Goal: Task Accomplishment & Management: Complete application form

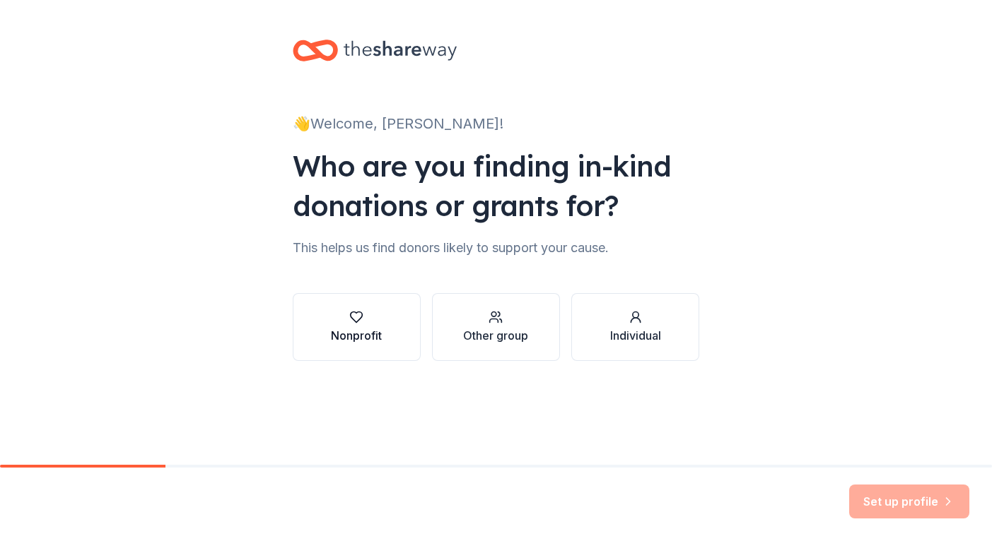
click at [376, 344] on div "Nonprofit" at bounding box center [356, 335] width 51 height 17
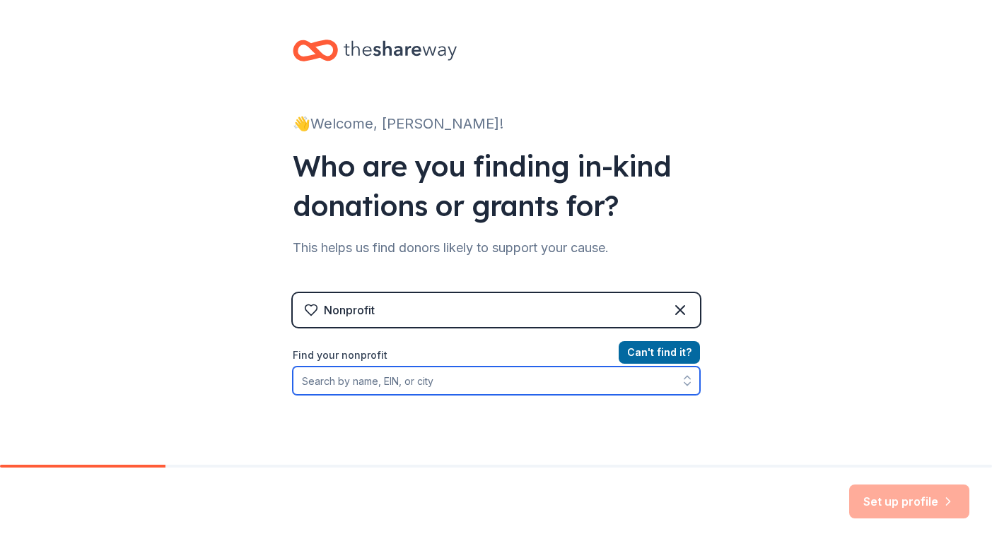
click at [451, 388] on input "Find your nonprofit" at bounding box center [496, 381] width 407 height 28
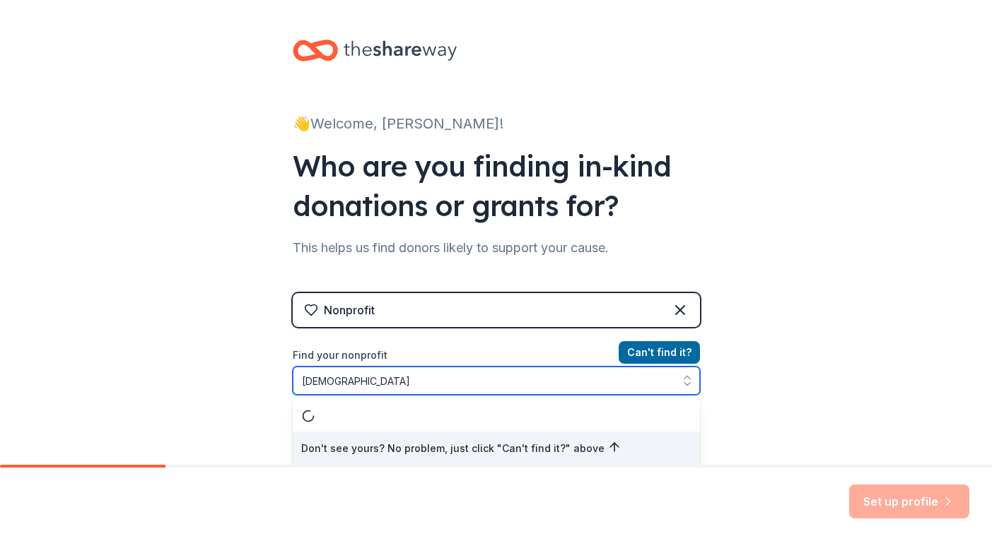
scroll to position [1, 0]
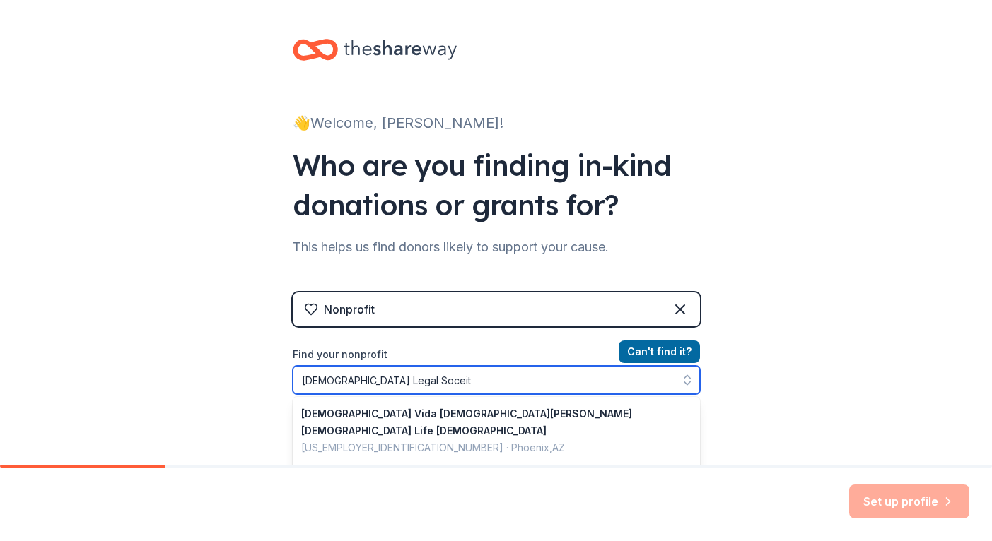
type input "Christian Legal Soceity"
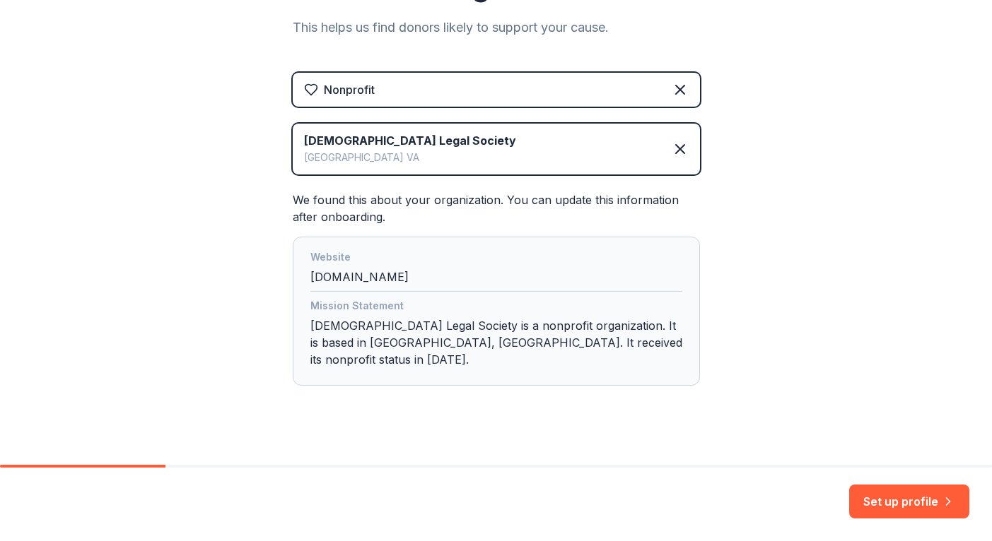
scroll to position [212, 0]
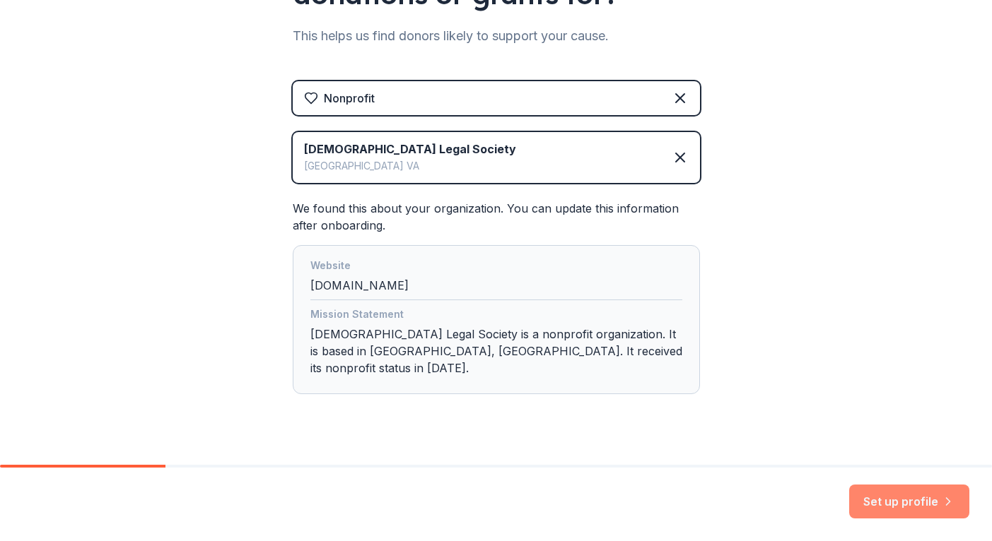
click at [909, 500] on button "Set up profile" at bounding box center [909, 502] width 120 height 34
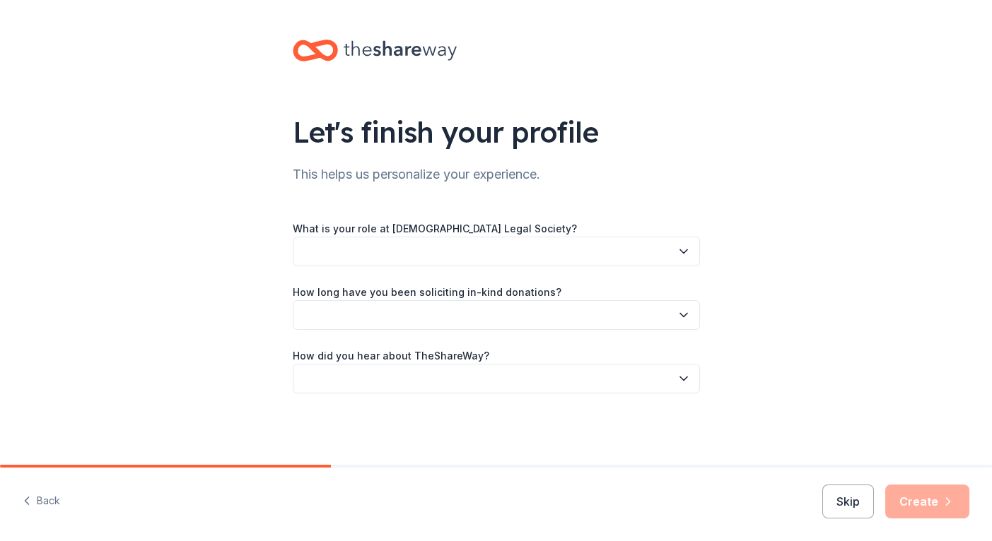
click at [686, 254] on icon "button" at bounding box center [683, 252] width 14 height 14
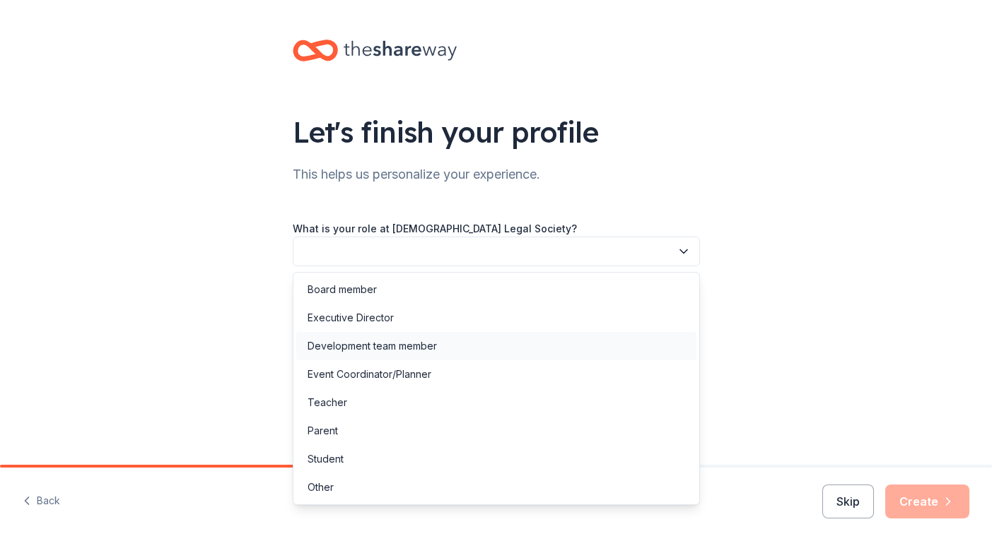
click at [442, 353] on div "Development team member" at bounding box center [496, 346] width 400 height 28
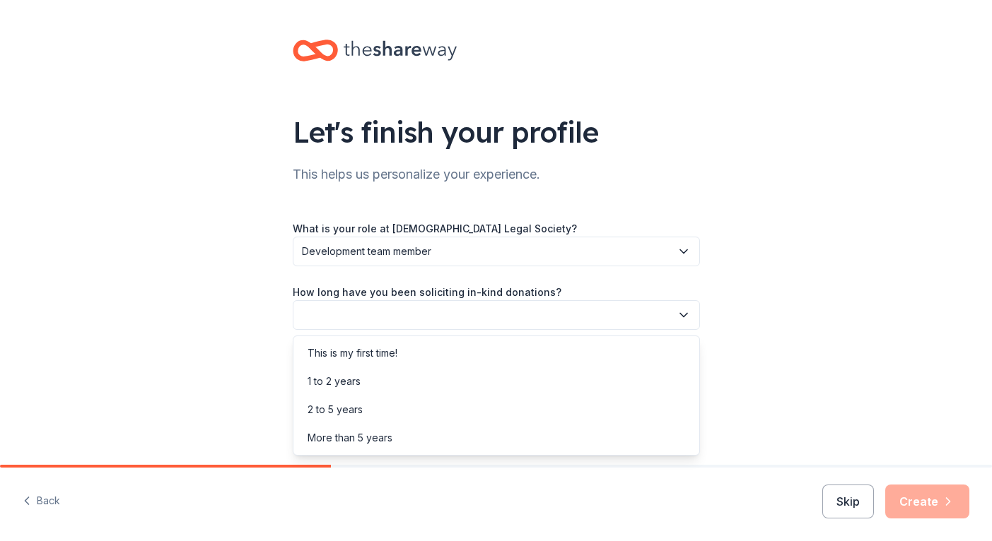
click at [471, 317] on button "button" at bounding box center [496, 315] width 407 height 30
click at [420, 383] on div "1 to 2 years" at bounding box center [496, 382] width 400 height 28
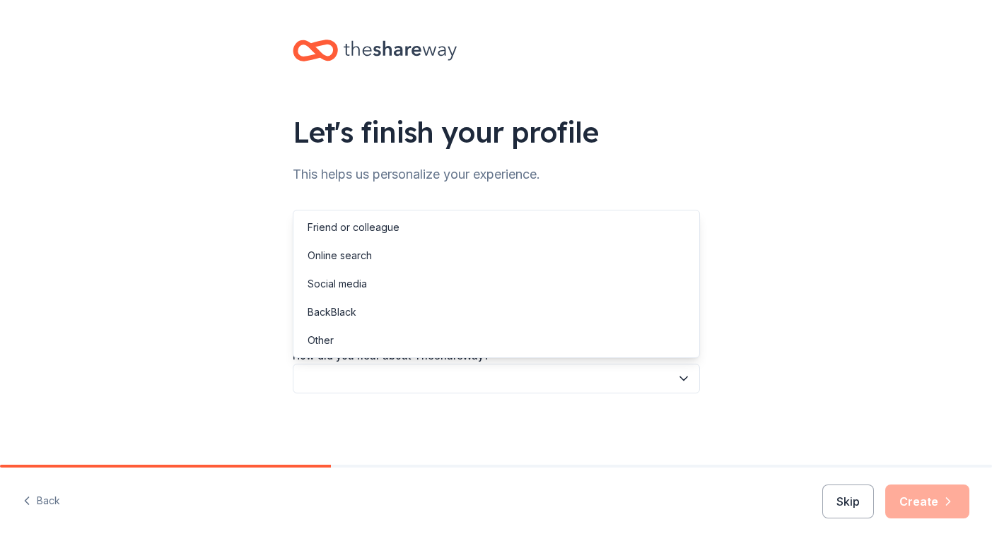
click at [461, 375] on button "button" at bounding box center [496, 379] width 407 height 30
click at [442, 255] on div "Online search" at bounding box center [496, 256] width 400 height 28
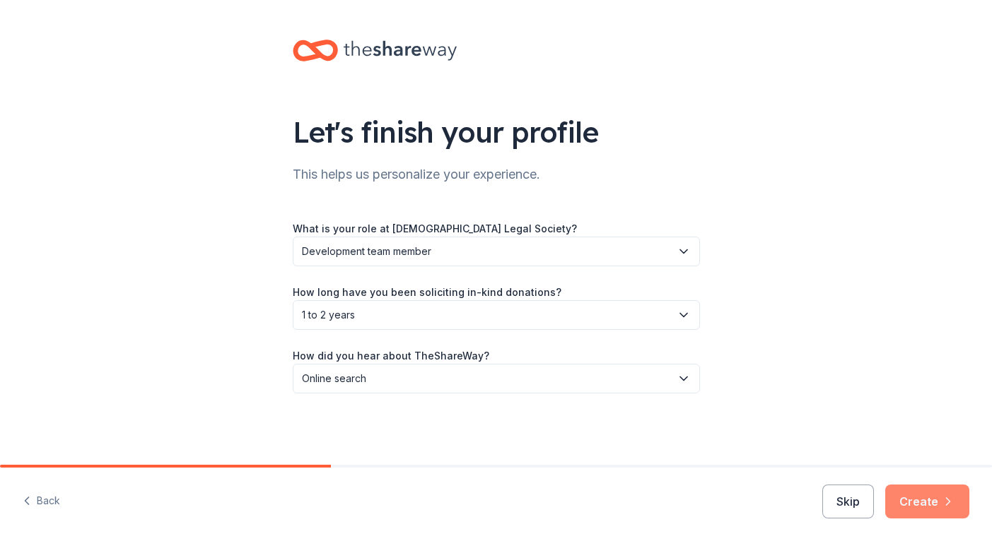
click at [903, 500] on button "Create" at bounding box center [927, 502] width 84 height 34
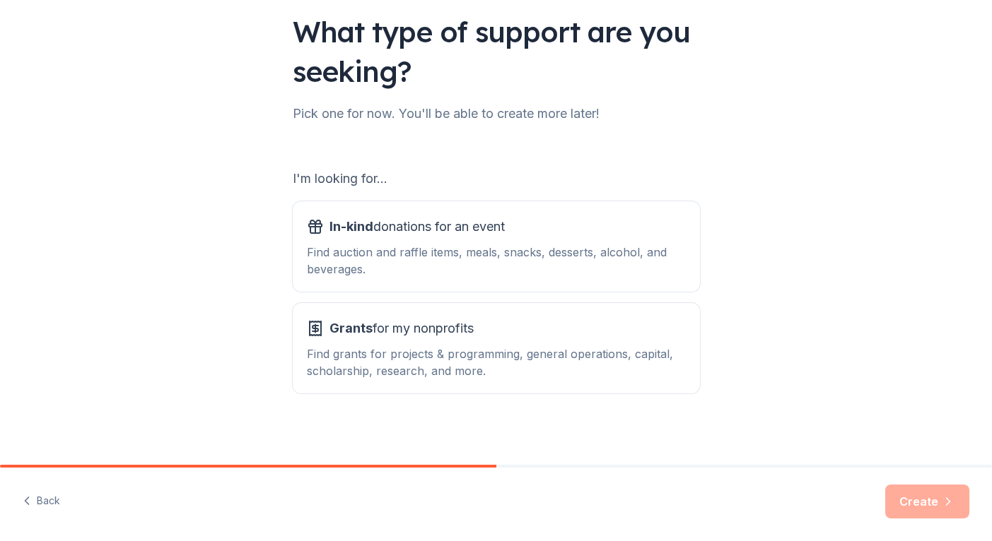
scroll to position [105, 0]
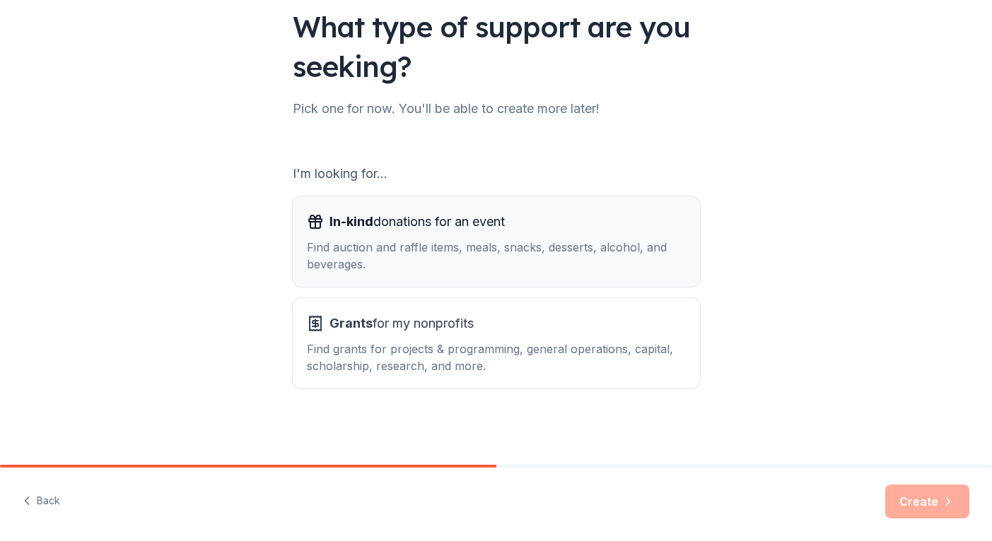
click at [467, 272] on div "Find auction and raffle items, meals, snacks, desserts, alcohol, and beverages." at bounding box center [496, 256] width 379 height 34
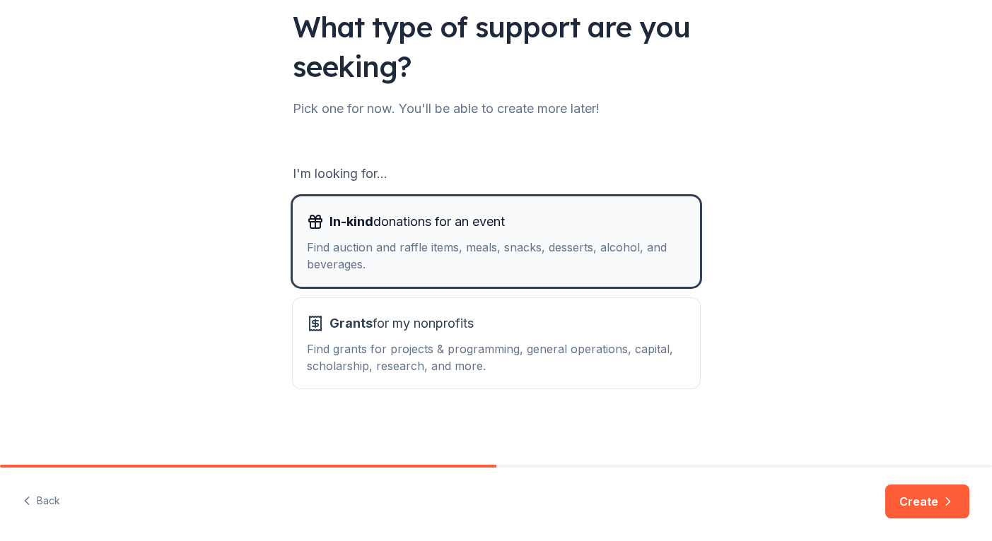
click at [467, 272] on div "Find auction and raffle items, meals, snacks, desserts, alcohol, and beverages." at bounding box center [496, 256] width 379 height 34
click at [903, 505] on button "Create" at bounding box center [927, 502] width 84 height 34
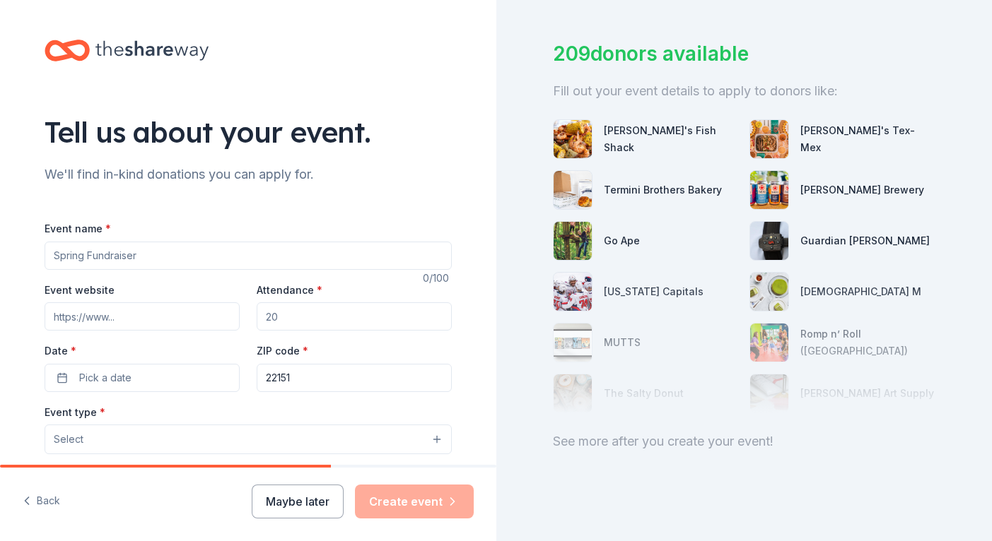
scroll to position [76, 0]
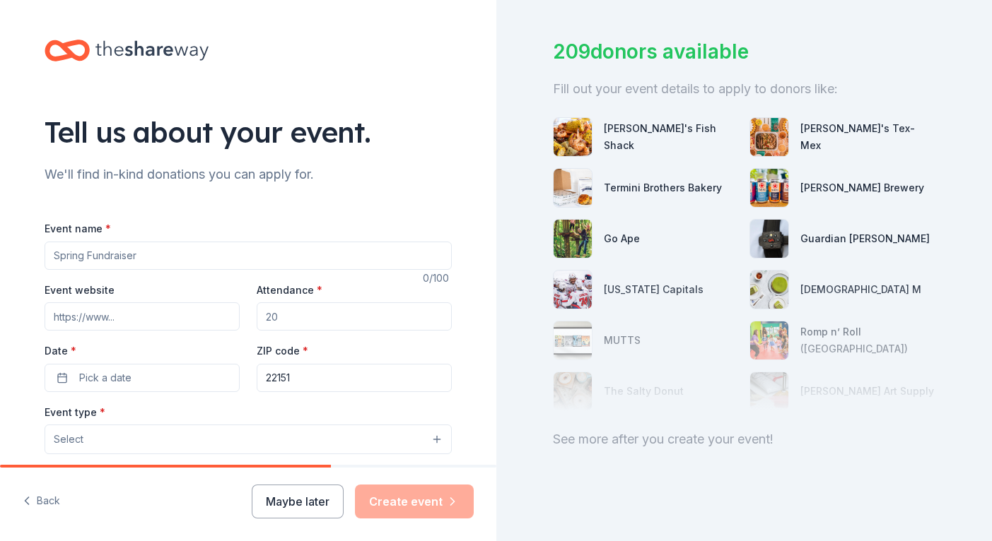
click at [149, 255] on input "Event name *" at bounding box center [248, 256] width 407 height 28
type input "Regional Retreat"
click at [115, 326] on input "Event website" at bounding box center [142, 317] width 195 height 28
click at [316, 322] on input "Attendance *" at bounding box center [354, 317] width 195 height 28
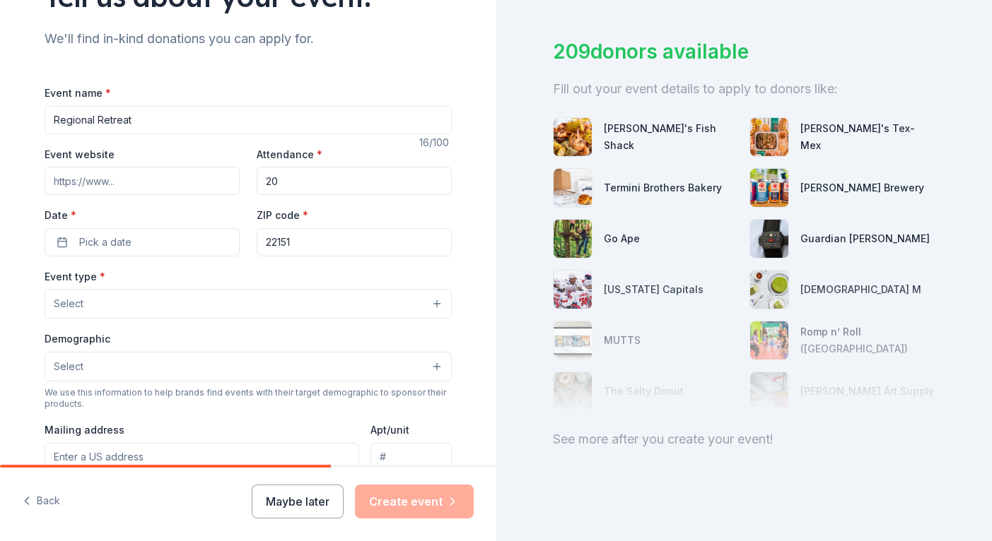
scroll to position [139, 0]
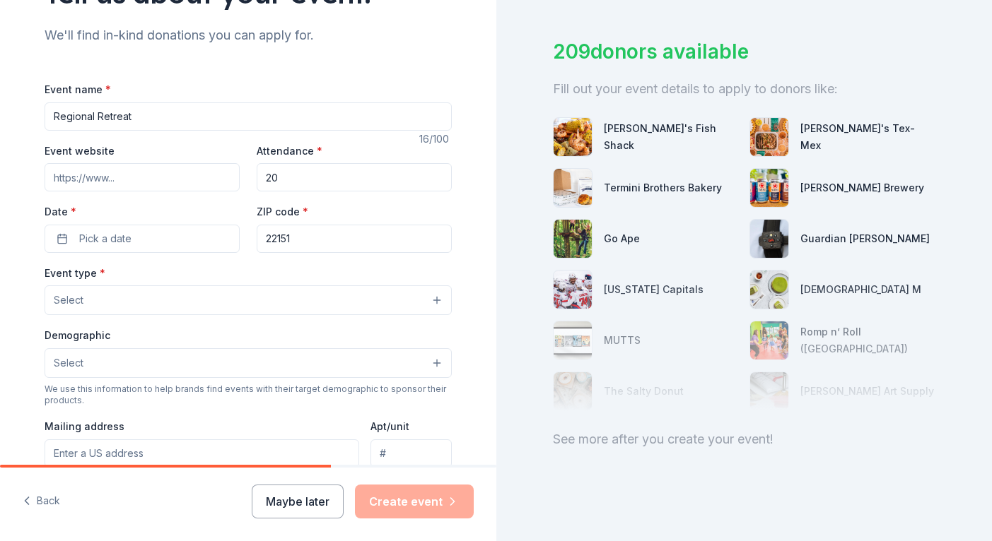
type input "2"
type input "70032"
click at [394, 207] on div "ZIP code * 22151" at bounding box center [354, 228] width 195 height 50
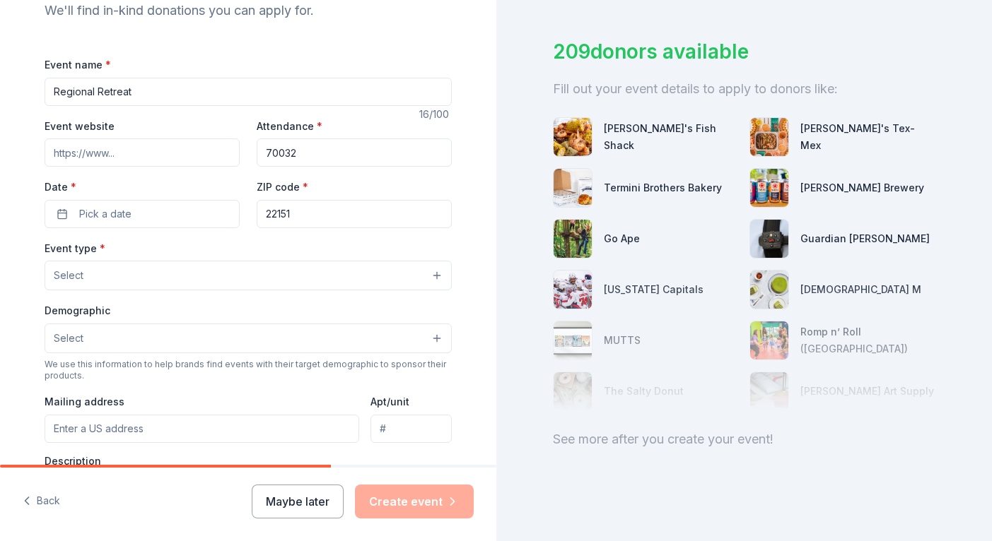
scroll to position [171, 0]
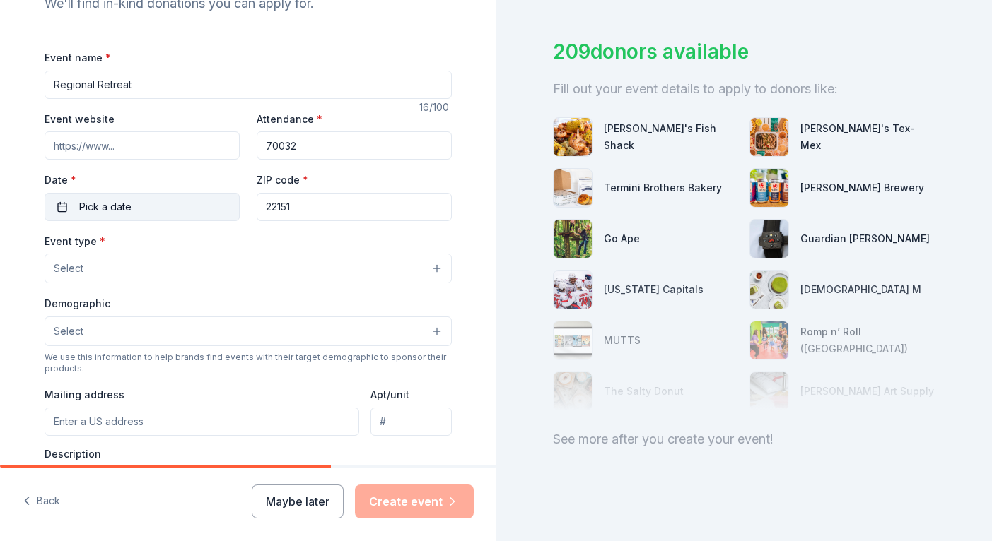
click at [176, 205] on button "Pick a date" at bounding box center [142, 207] width 195 height 28
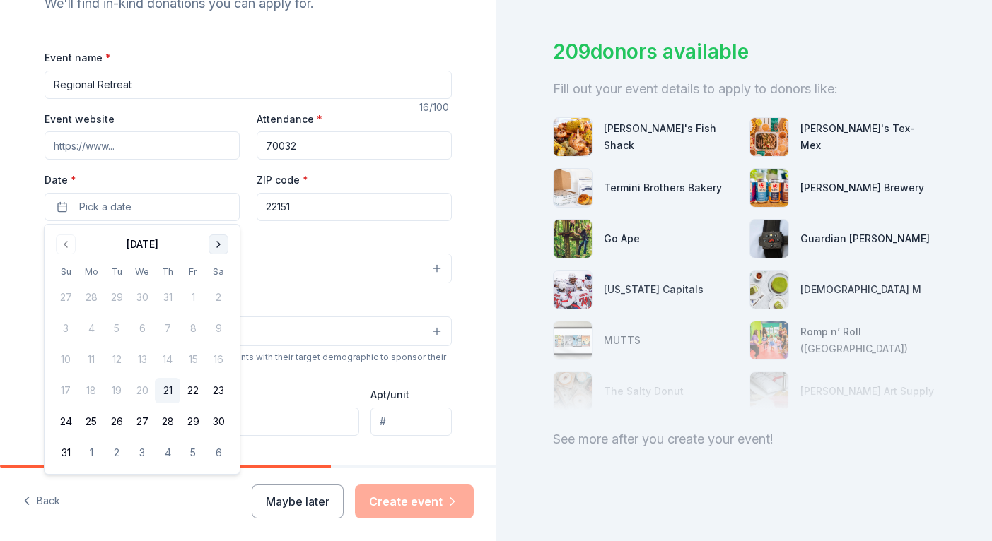
click at [225, 239] on button "Go to next month" at bounding box center [219, 245] width 20 height 20
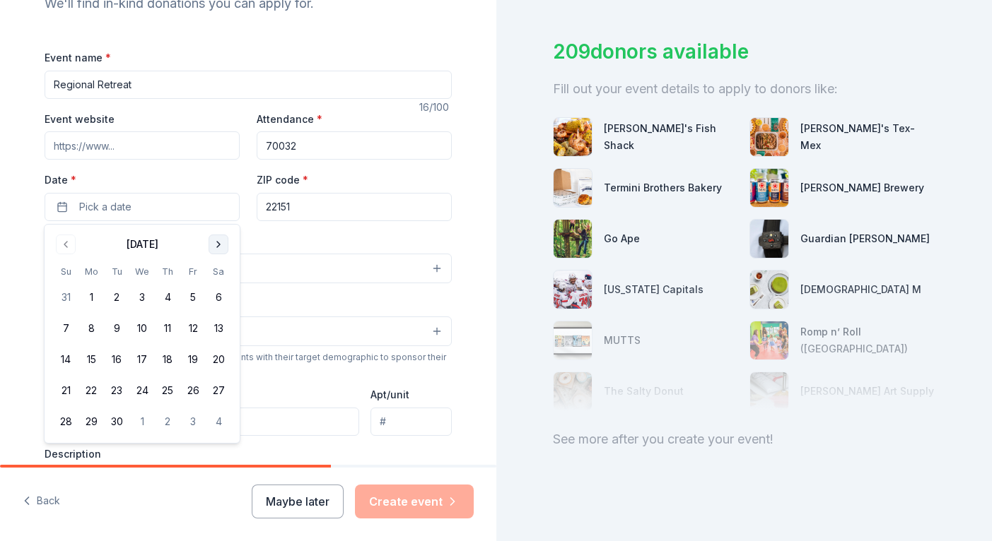
click at [225, 239] on button "Go to next month" at bounding box center [219, 245] width 20 height 20
click at [193, 329] on button "10" at bounding box center [192, 328] width 25 height 25
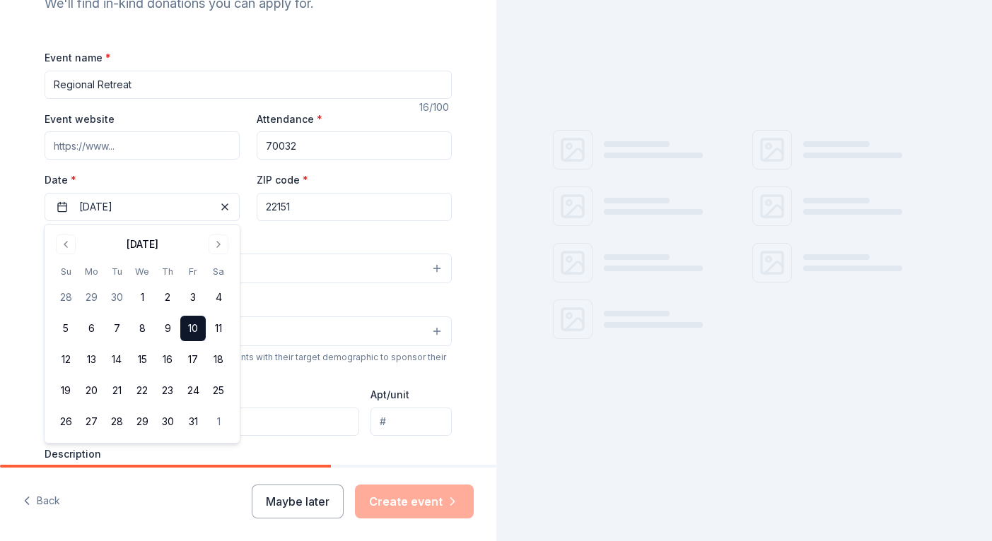
scroll to position [0, 0]
click at [295, 240] on div "Event type * Select" at bounding box center [248, 259] width 407 height 52
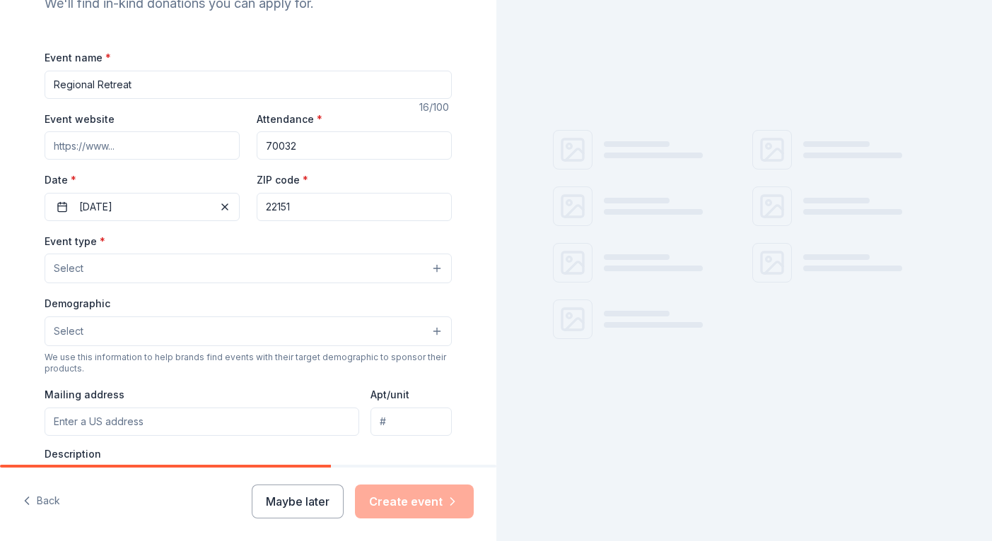
click at [144, 269] on button "Select" at bounding box center [248, 269] width 407 height 30
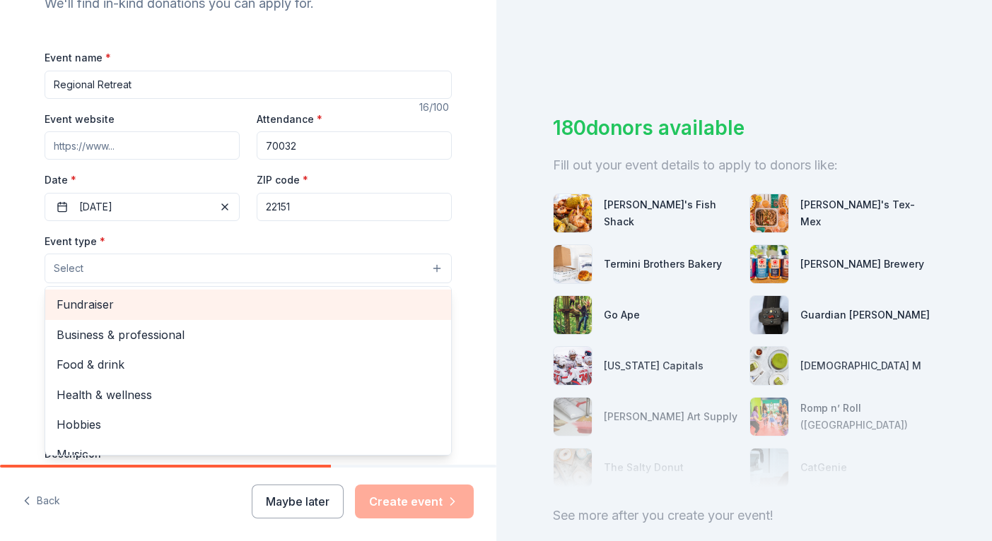
click at [129, 310] on span "Fundraiser" at bounding box center [248, 304] width 383 height 18
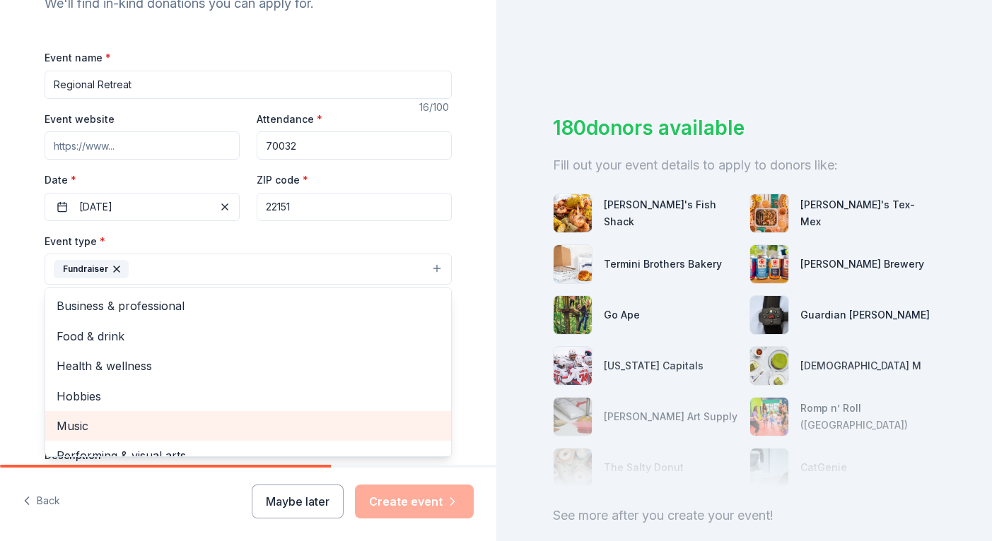
scroll to position [17, 0]
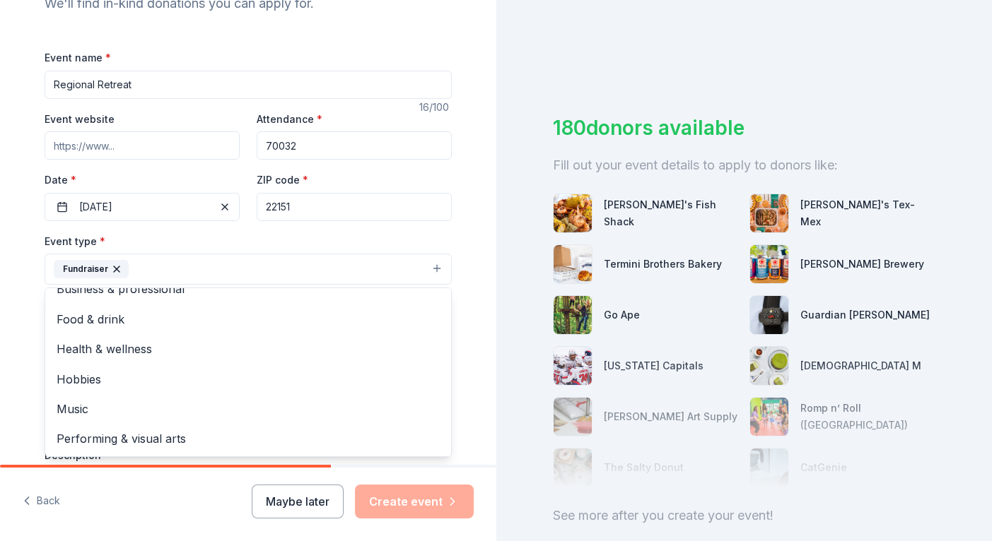
click at [26, 394] on div "Tell us about your event. We'll find in-kind donations you can apply for. Event…" at bounding box center [248, 300] width 452 height 942
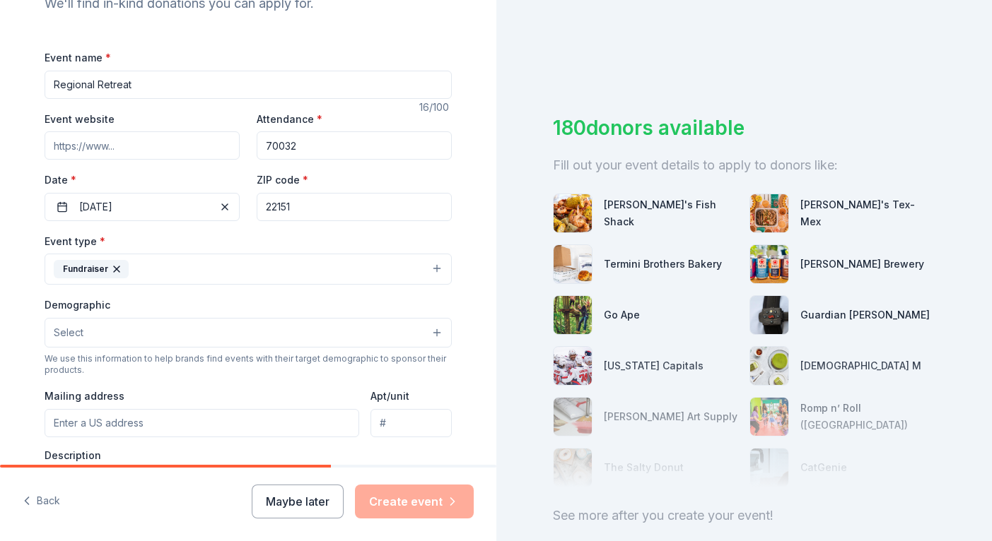
click at [157, 336] on button "Select" at bounding box center [248, 333] width 407 height 30
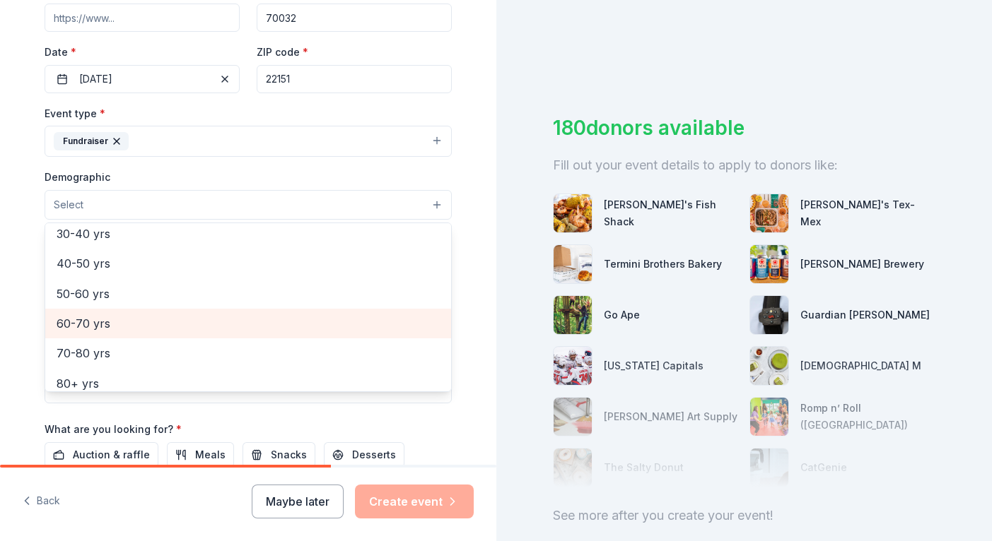
scroll to position [227, 0]
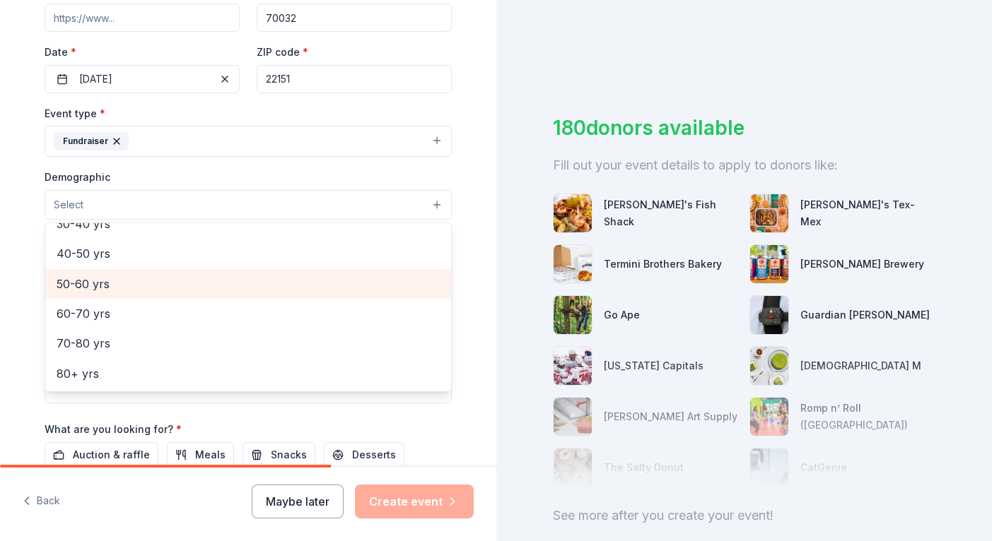
click at [120, 279] on span "50-60 yrs" at bounding box center [248, 284] width 383 height 18
click at [112, 283] on span "40-50 yrs" at bounding box center [248, 285] width 383 height 18
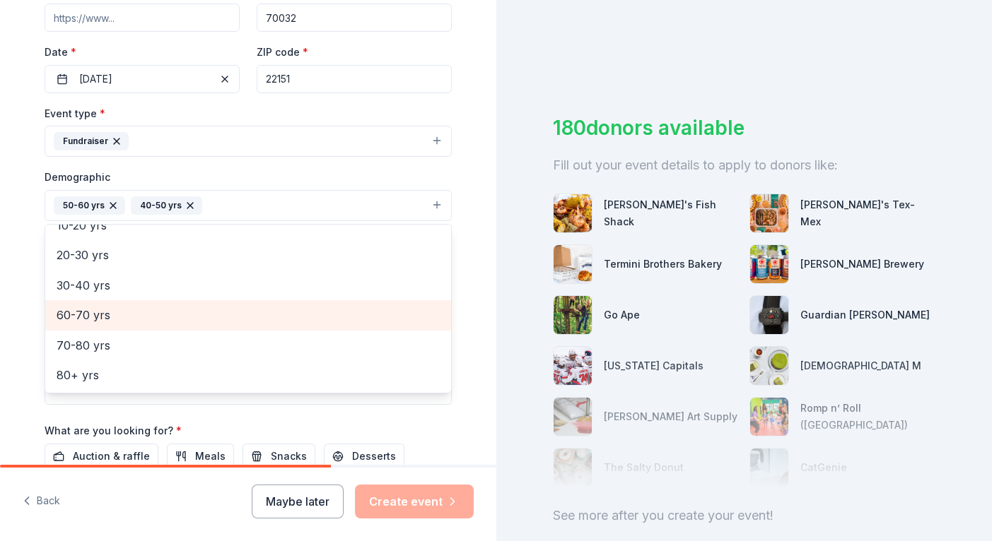
click at [95, 318] on span "60-70 yrs" at bounding box center [248, 315] width 383 height 18
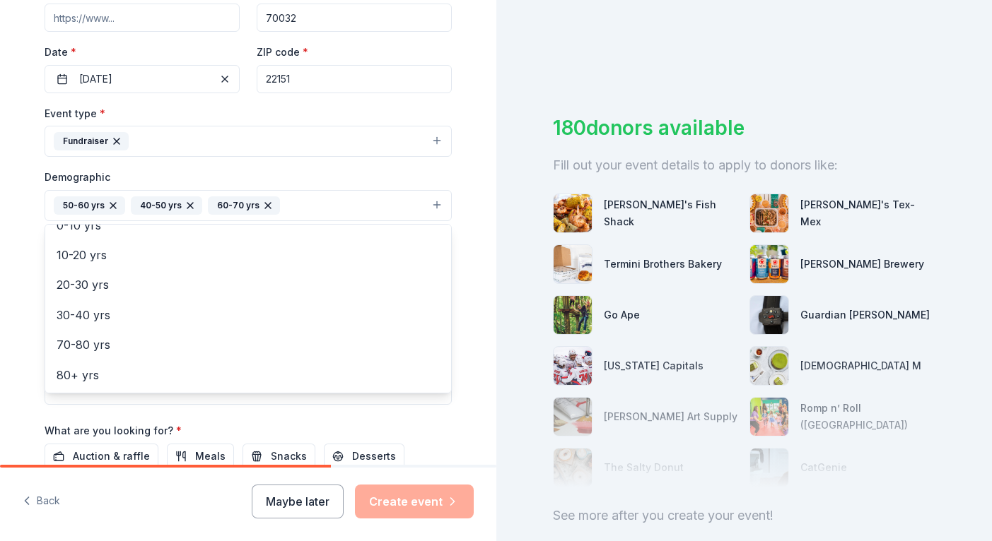
click at [23, 342] on div "Tell us about your event. We'll find in-kind donations you can apply for. Event…" at bounding box center [248, 173] width 452 height 944
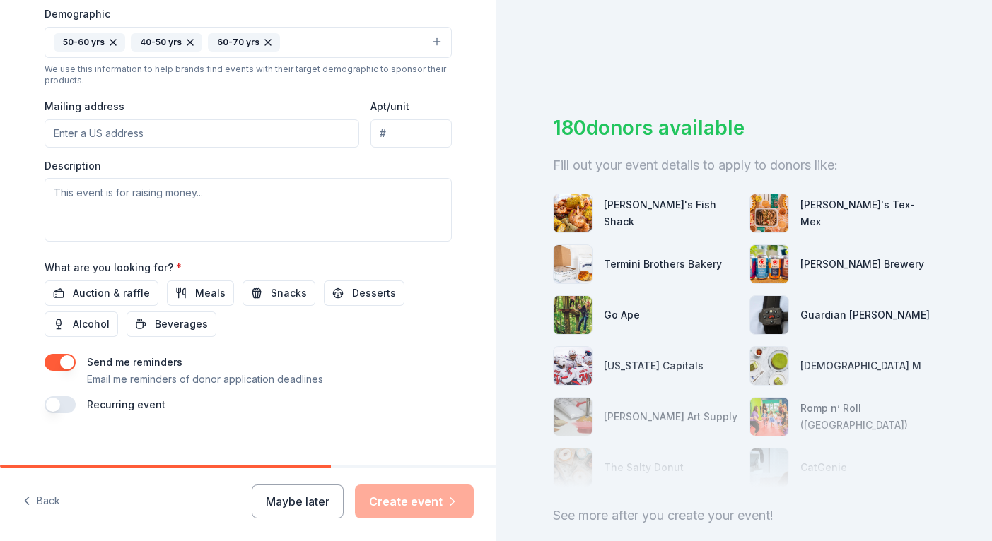
scroll to position [479, 0]
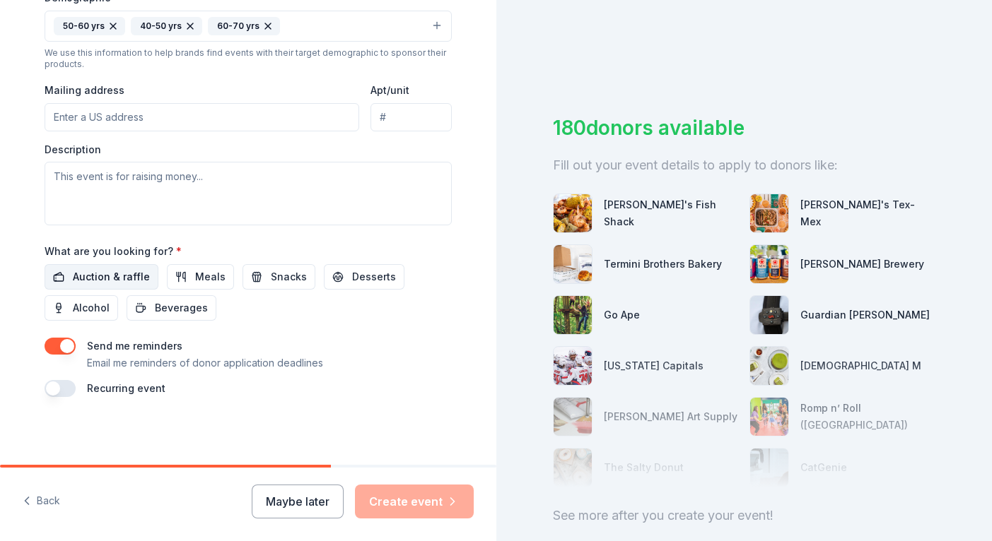
click at [122, 275] on span "Auction & raffle" at bounding box center [111, 277] width 77 height 17
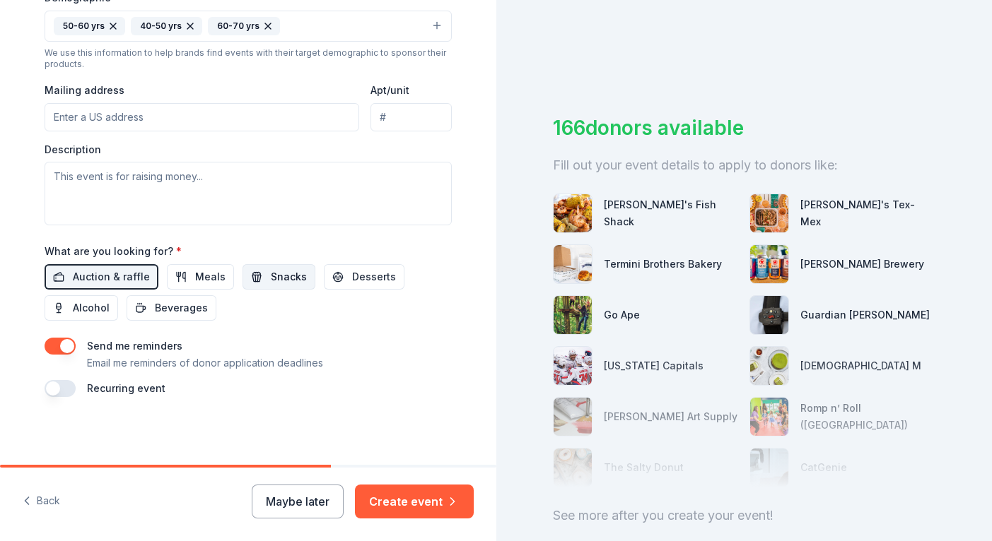
click at [294, 283] on span "Snacks" at bounding box center [289, 277] width 36 height 17
click at [180, 316] on span "Beverages" at bounding box center [181, 308] width 53 height 17
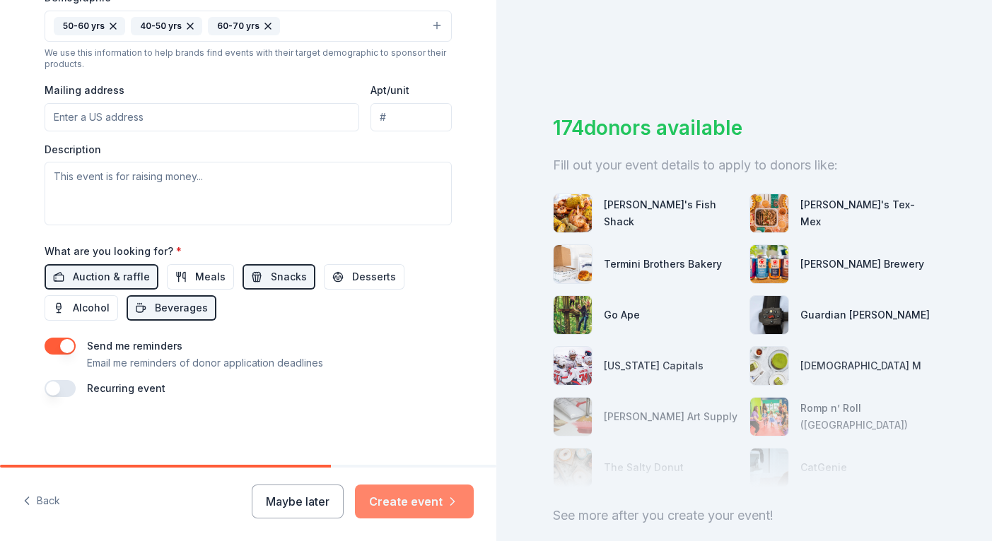
click at [425, 514] on button "Create event" at bounding box center [414, 502] width 119 height 34
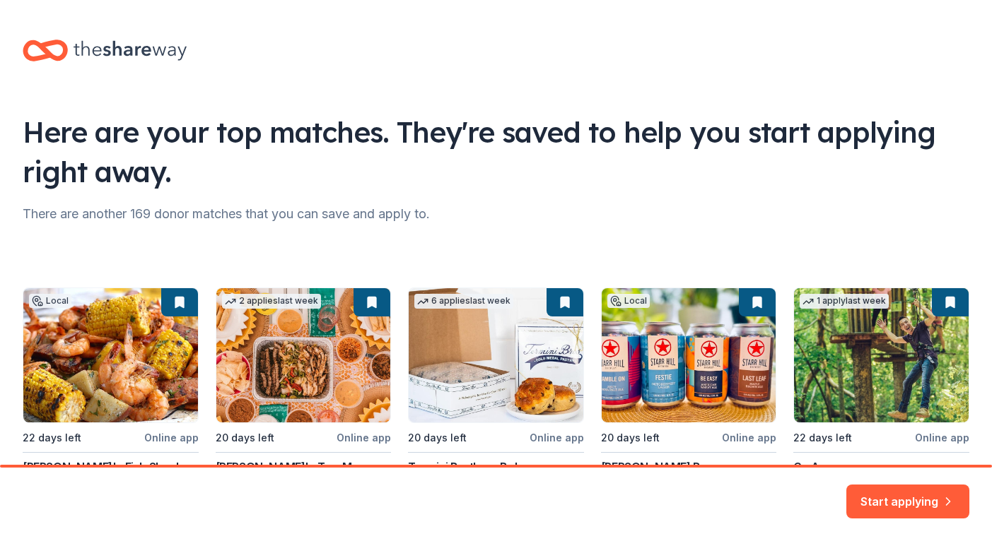
scroll to position [115, 0]
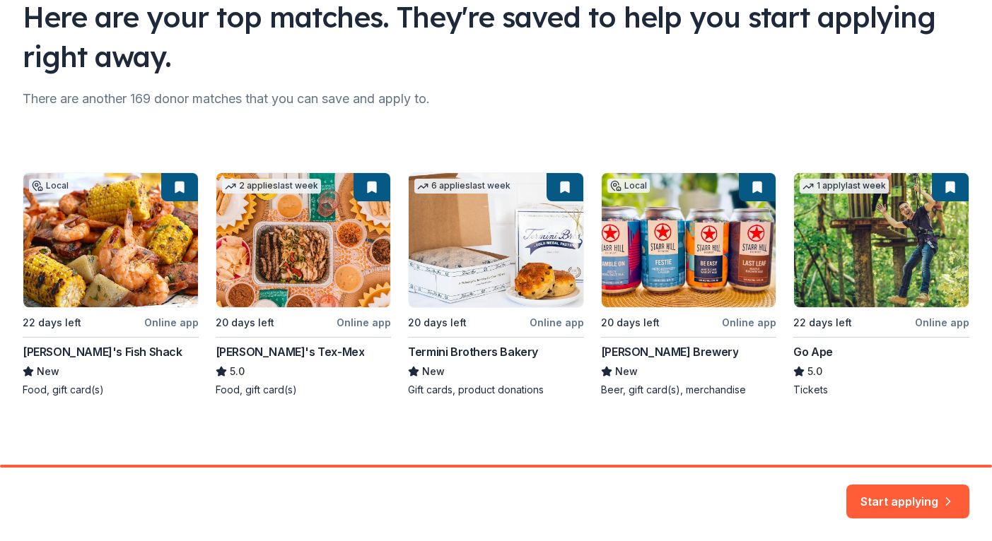
click at [476, 182] on div "Local 22 days left Online app Ford's Fish Shack New Food, gift card(s) 2 applie…" at bounding box center [496, 284] width 946 height 225
click at [563, 187] on div "Local 22 days left Online app Ford's Fish Shack New Food, gift card(s) 2 applie…" at bounding box center [496, 284] width 946 height 225
click at [496, 267] on div "Local 22 days left Online app Ford's Fish Shack New Food, gift card(s) 2 applie…" at bounding box center [496, 284] width 946 height 225
click at [457, 397] on div "Local 22 days left Online app Ford's Fish Shack New Food, gift card(s) 2 applie…" at bounding box center [496, 284] width 946 height 225
click at [464, 393] on div "Local 22 days left Online app Ford's Fish Shack New Food, gift card(s) 2 applie…" at bounding box center [496, 284] width 946 height 225
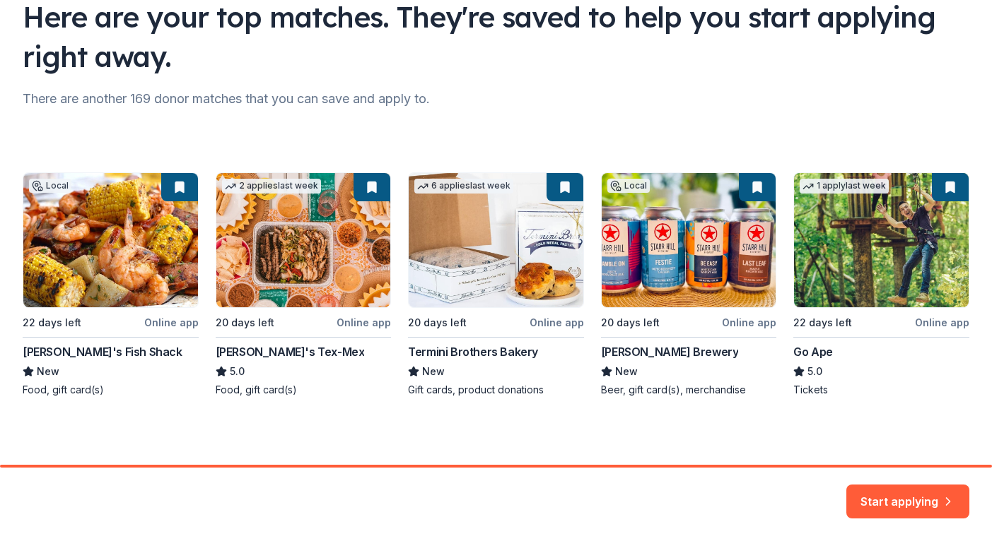
click at [495, 298] on div "Local 22 days left Online app Ford's Fish Shack New Food, gift card(s) 2 applie…" at bounding box center [496, 284] width 946 height 225
click at [558, 322] on div "Local 22 days left Online app Ford's Fish Shack New Food, gift card(s) 2 applie…" at bounding box center [496, 284] width 946 height 225
click at [524, 279] on div "Local 22 days left Online app Ford's Fish Shack New Food, gift card(s) 2 applie…" at bounding box center [496, 284] width 946 height 225
click at [905, 495] on button "Start applying" at bounding box center [907, 494] width 123 height 34
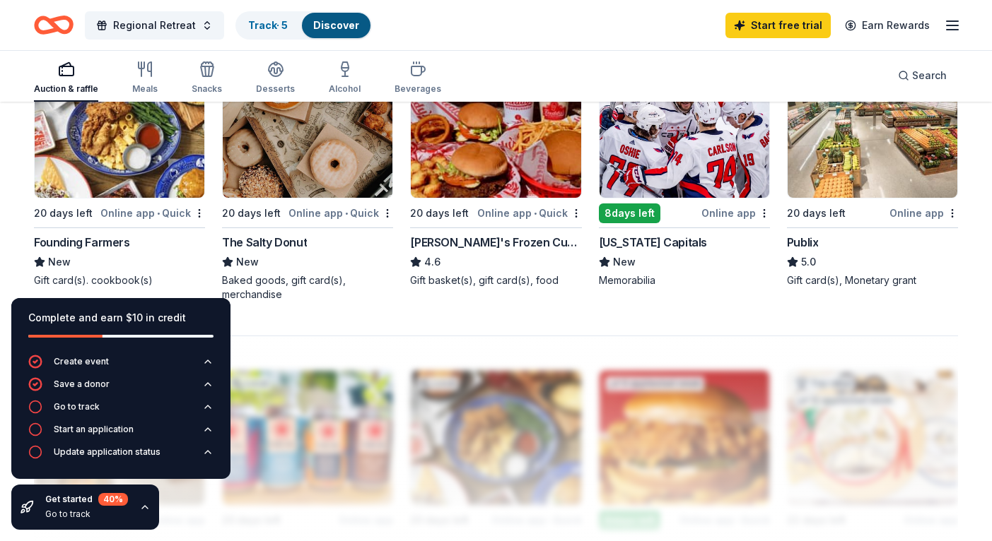
scroll to position [1004, 0]
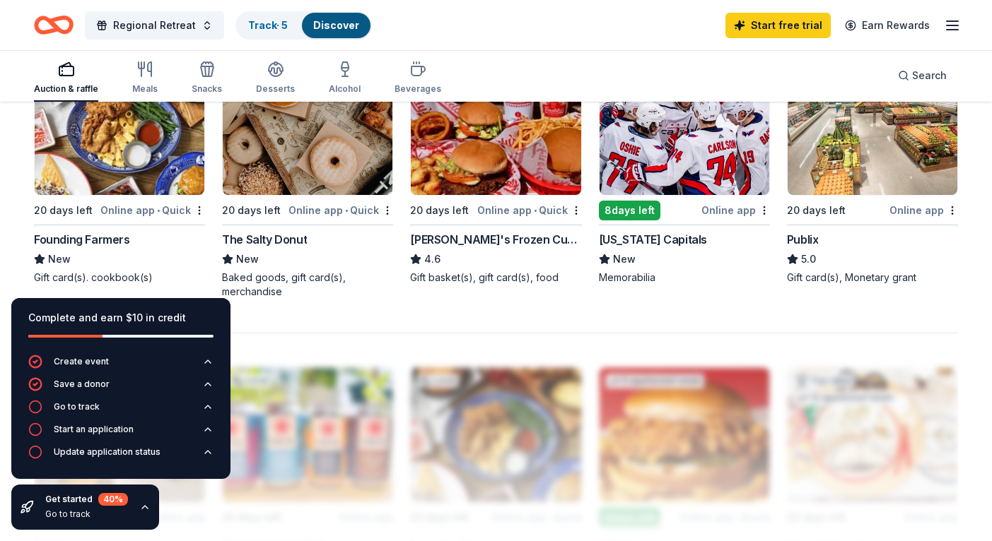
click at [305, 134] on img at bounding box center [308, 128] width 170 height 134
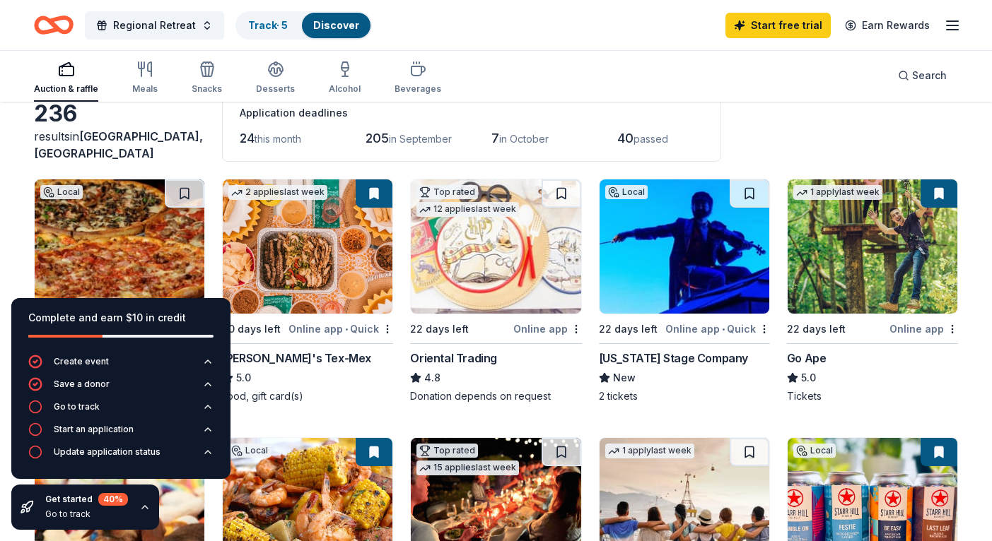
scroll to position [78, 0]
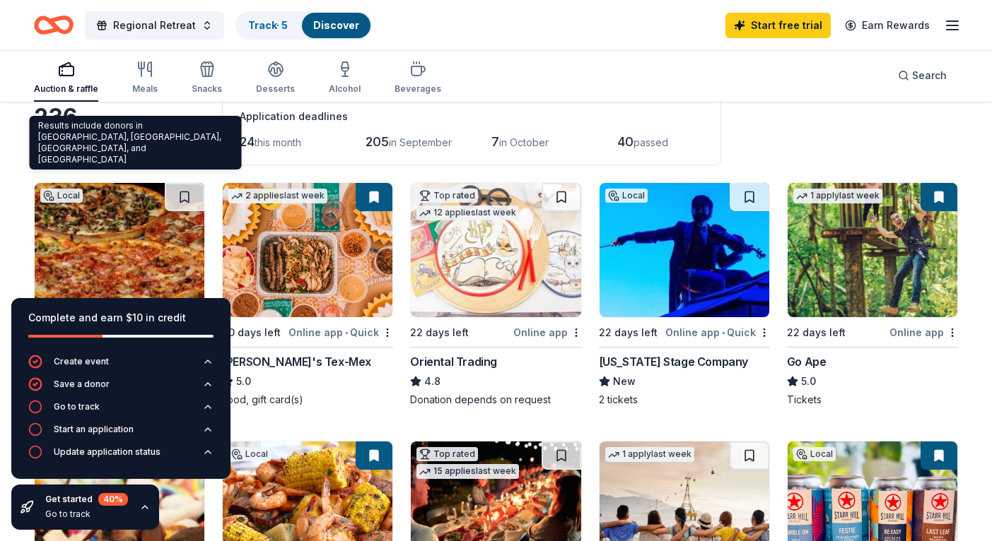
click at [88, 152] on span "North Springfield, VA" at bounding box center [118, 148] width 169 height 31
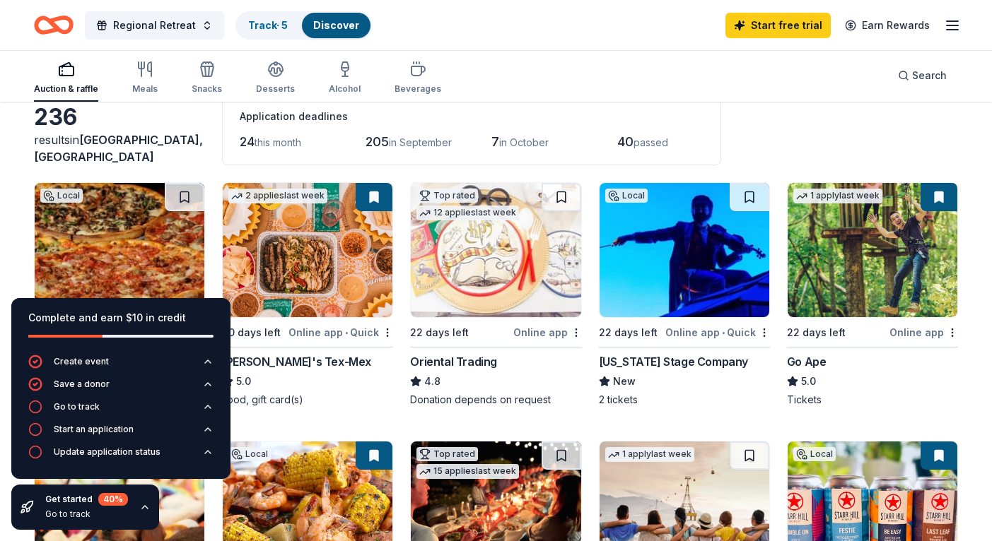
click at [100, 158] on span "North Springfield, VA" at bounding box center [118, 148] width 169 height 31
click at [59, 131] on div "236" at bounding box center [119, 117] width 171 height 28
click at [61, 131] on div "236" at bounding box center [119, 117] width 171 height 28
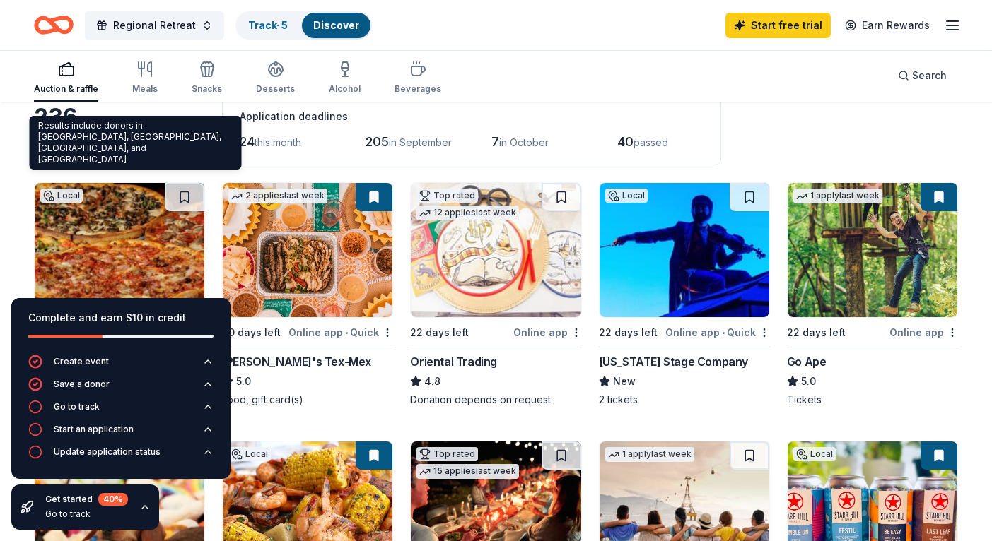
click at [90, 154] on span "North Springfield, VA" at bounding box center [118, 148] width 169 height 31
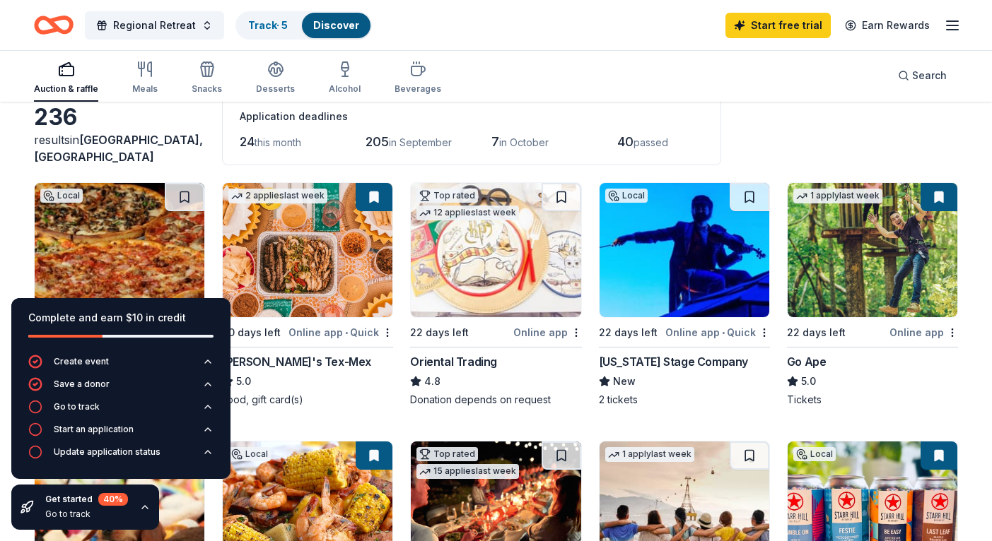
click at [53, 131] on div "236" at bounding box center [119, 117] width 171 height 28
click at [190, 30] on button "Regional Retreat" at bounding box center [154, 25] width 139 height 28
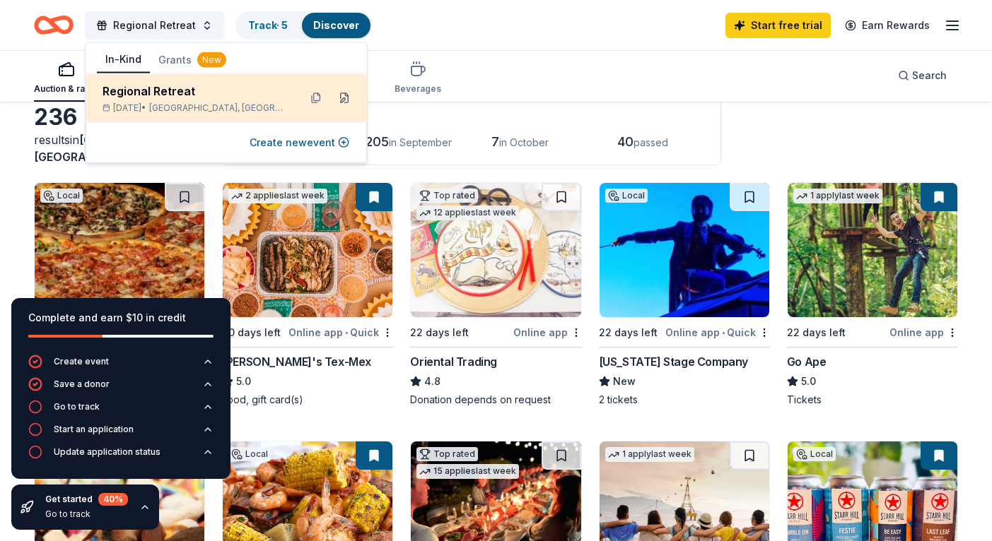
click at [346, 96] on button at bounding box center [344, 98] width 23 height 23
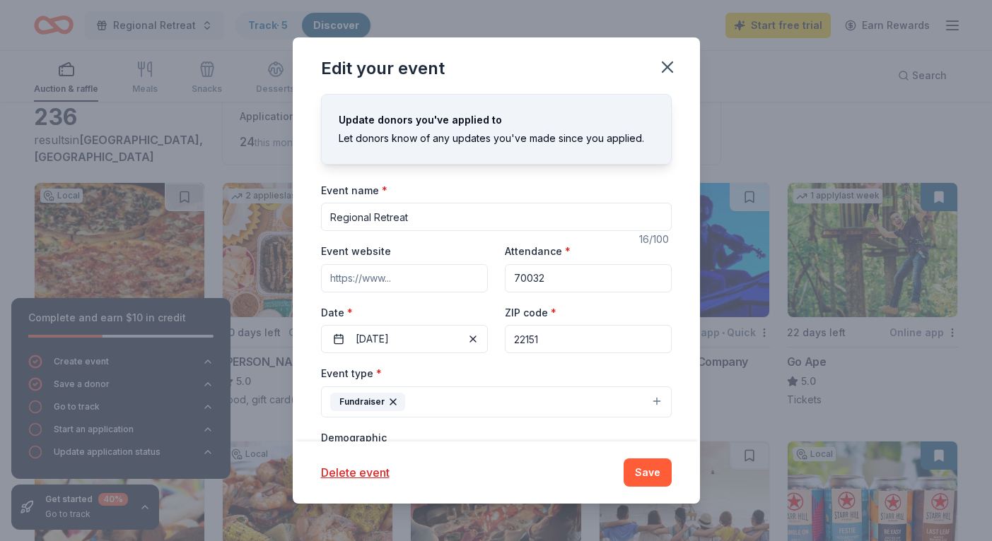
click at [564, 338] on input "22151" at bounding box center [588, 339] width 167 height 28
type input "2"
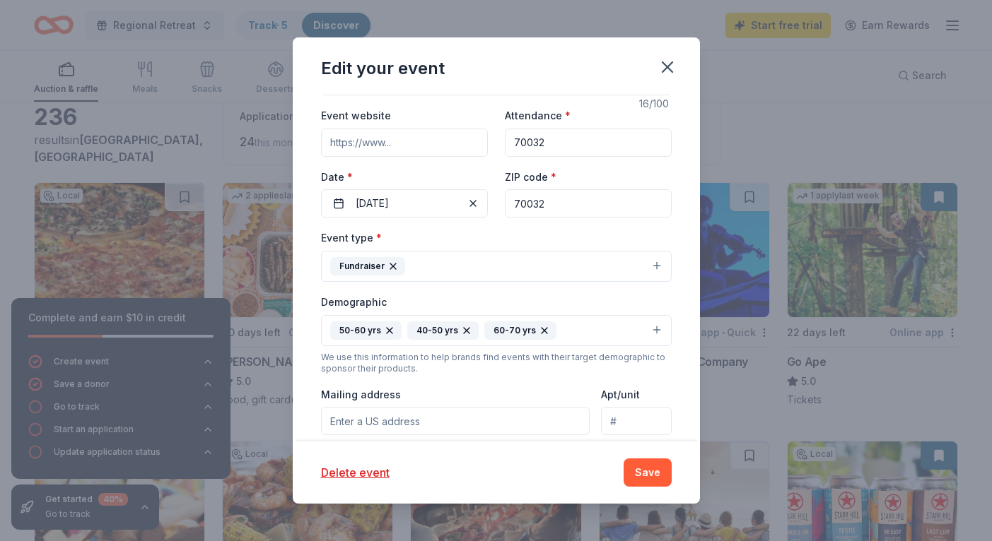
scroll to position [138, 0]
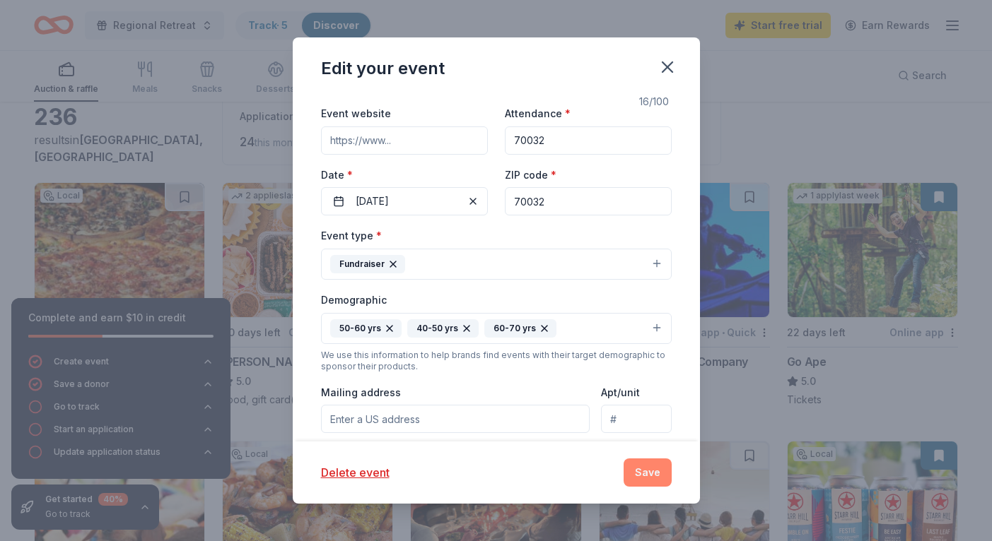
type input "70032"
click at [656, 471] on button "Save" at bounding box center [647, 473] width 48 height 28
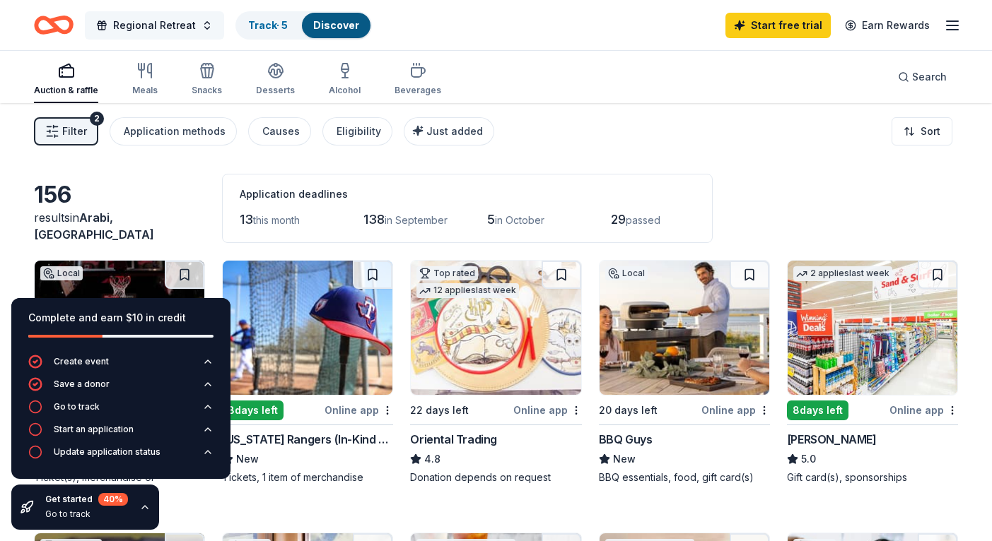
click at [178, 25] on span "Regional Retreat" at bounding box center [154, 25] width 83 height 17
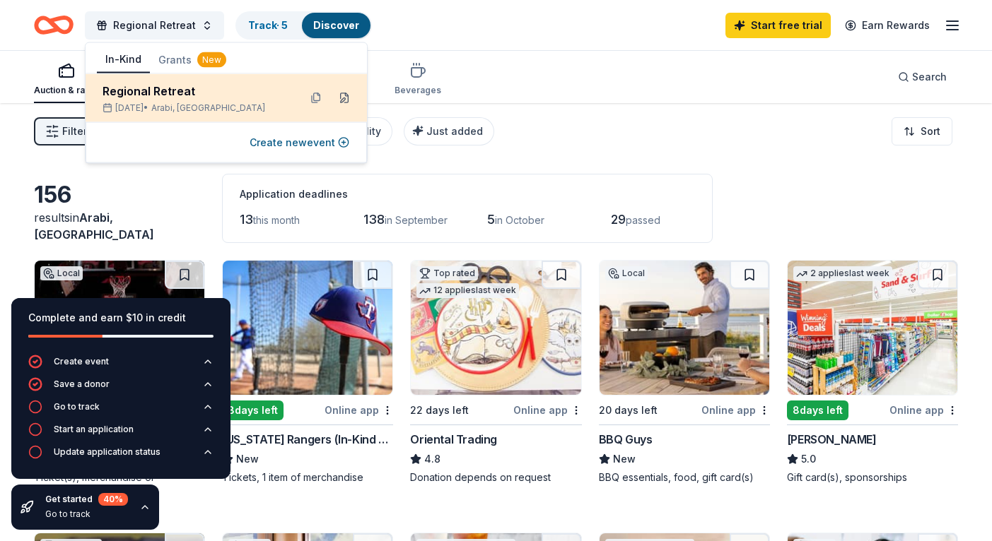
click at [346, 96] on button at bounding box center [344, 98] width 23 height 23
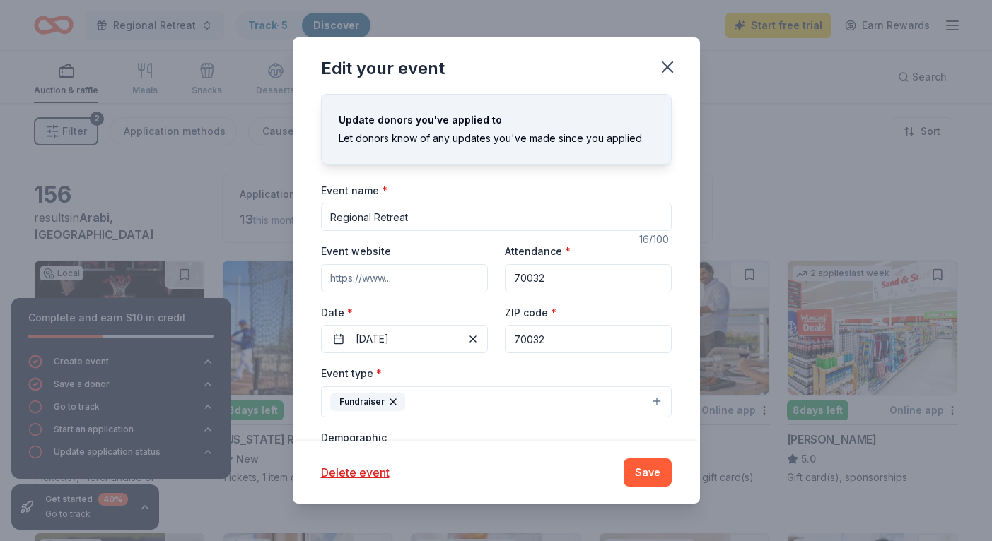
click at [559, 345] on input "70032" at bounding box center [588, 339] width 167 height 28
type input "70130"
click at [652, 474] on button "Save" at bounding box center [647, 473] width 48 height 28
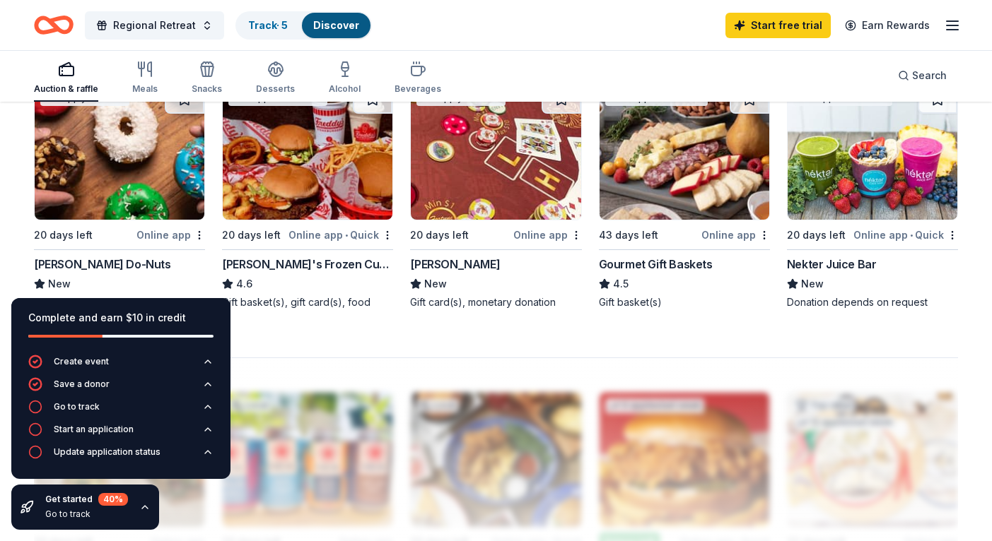
scroll to position [994, 0]
click at [148, 181] on img at bounding box center [120, 152] width 170 height 134
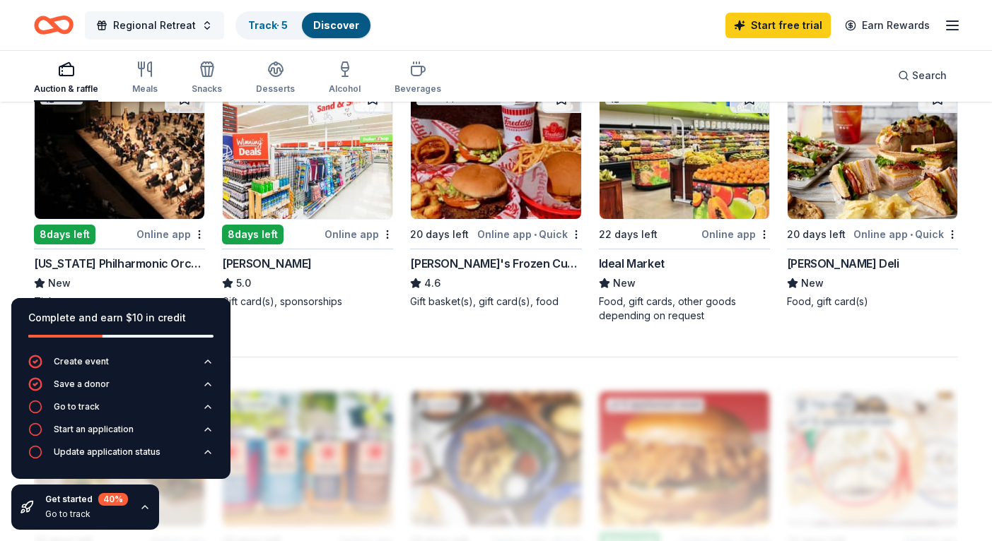
click at [204, 26] on button "Regional Retreat" at bounding box center [154, 25] width 139 height 28
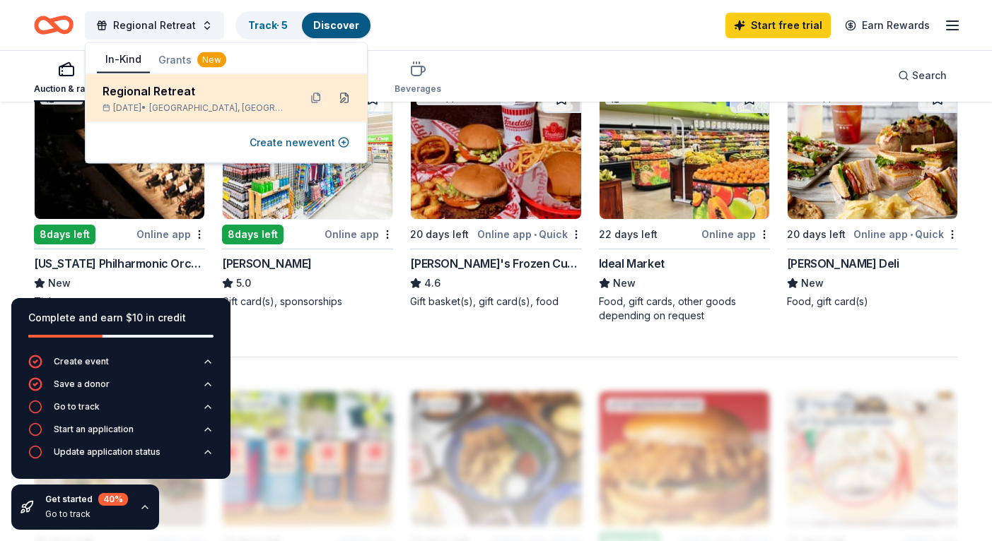
click at [348, 101] on button at bounding box center [344, 98] width 23 height 23
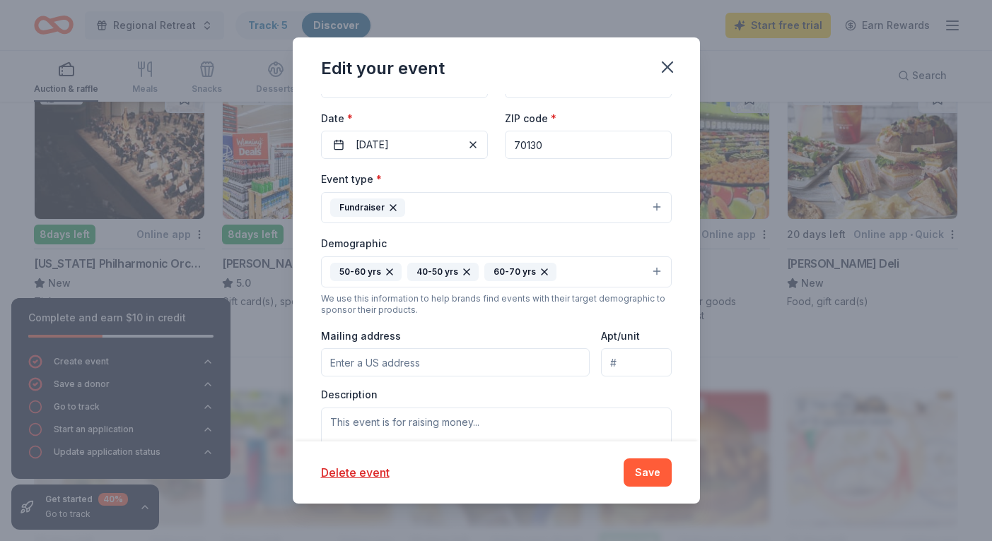
scroll to position [194, 0]
click at [655, 272] on button "50-60 yrs 40-50 yrs 60-70 yrs" at bounding box center [496, 272] width 351 height 31
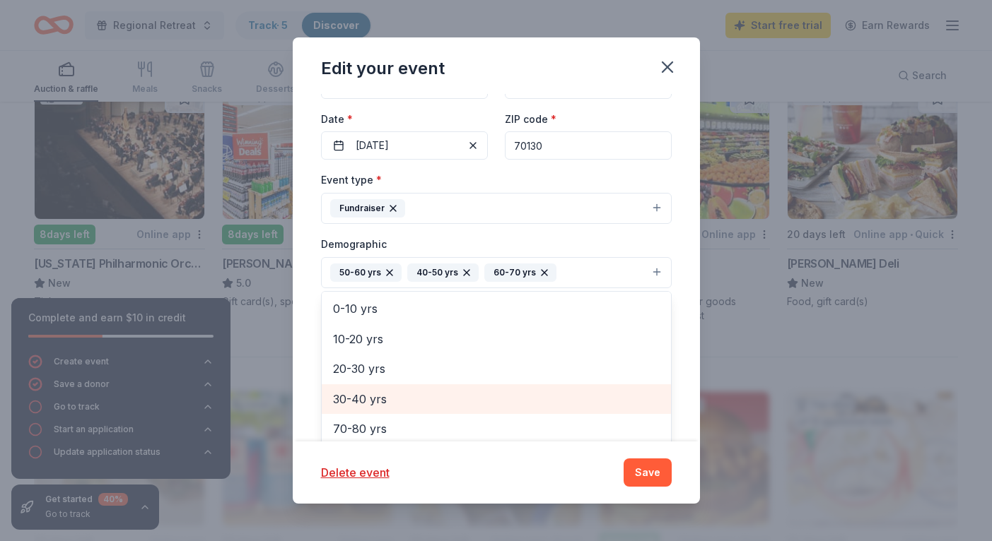
scroll to position [137, 0]
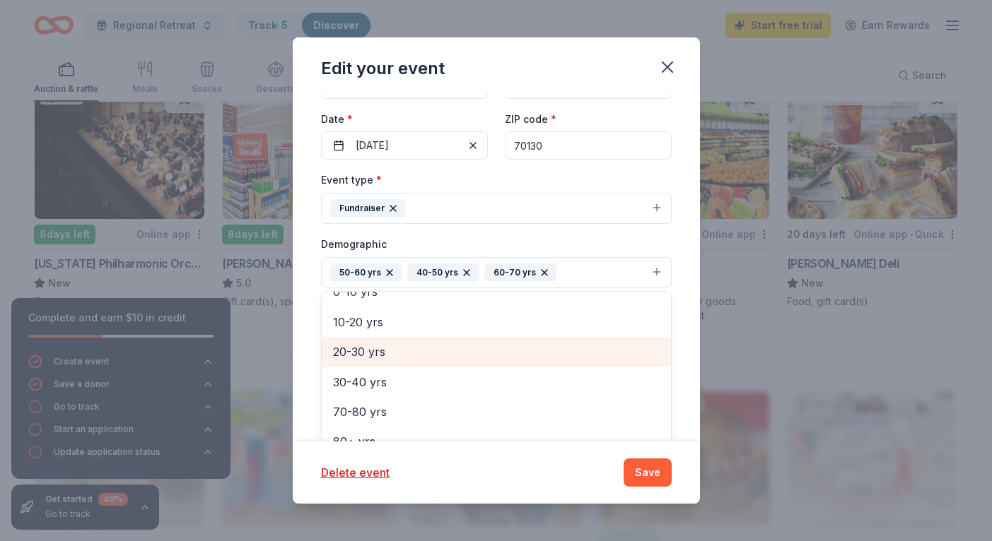
click at [390, 351] on span "20-30 yrs" at bounding box center [496, 352] width 327 height 18
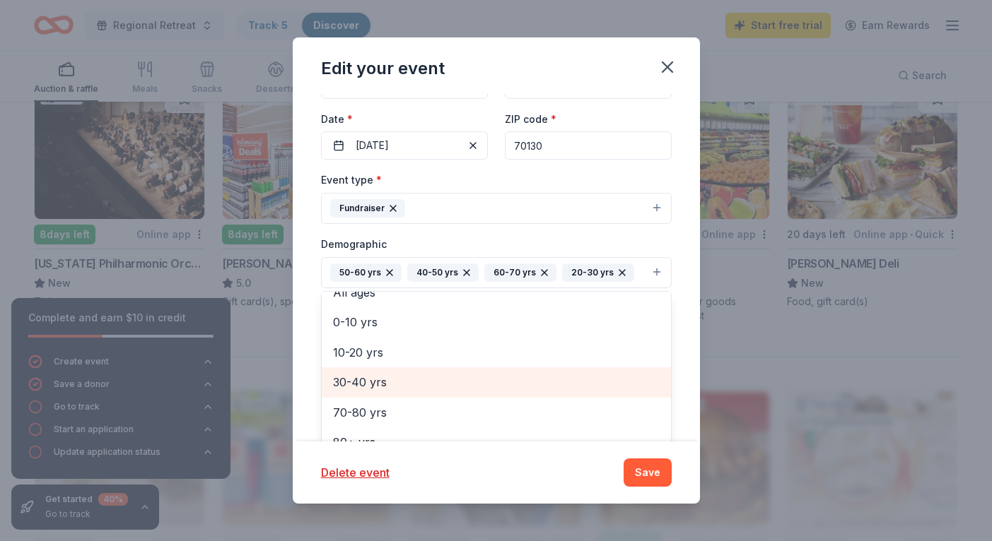
click at [385, 382] on span "30-40 yrs" at bounding box center [496, 382] width 327 height 18
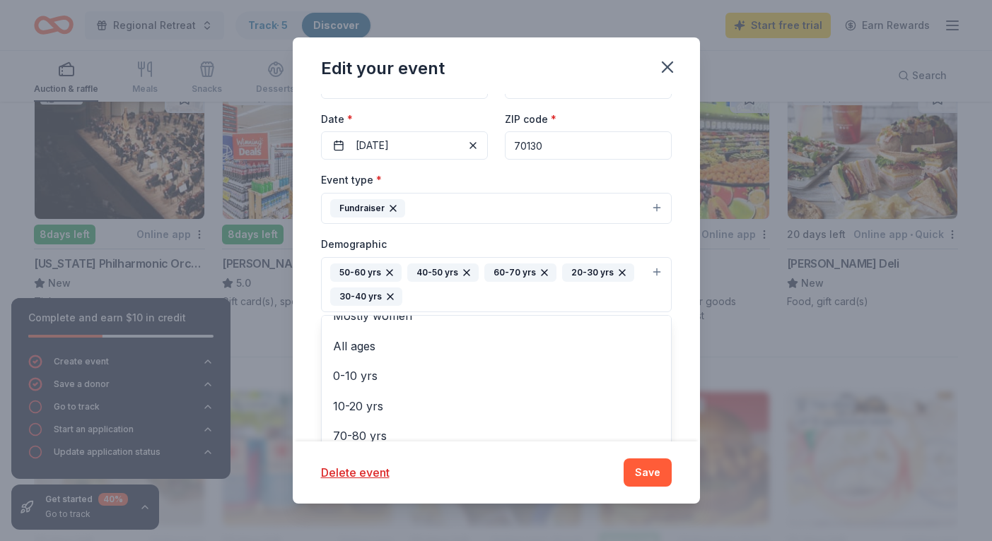
click at [311, 415] on div "Update donors you've applied to Let donors know of any updates you've made sinc…" at bounding box center [496, 268] width 407 height 348
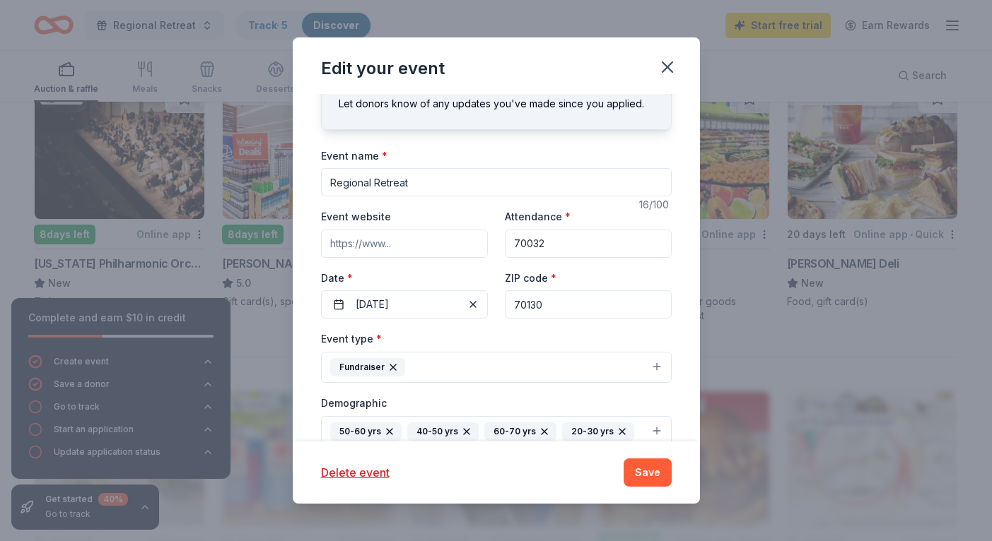
scroll to position [0, 0]
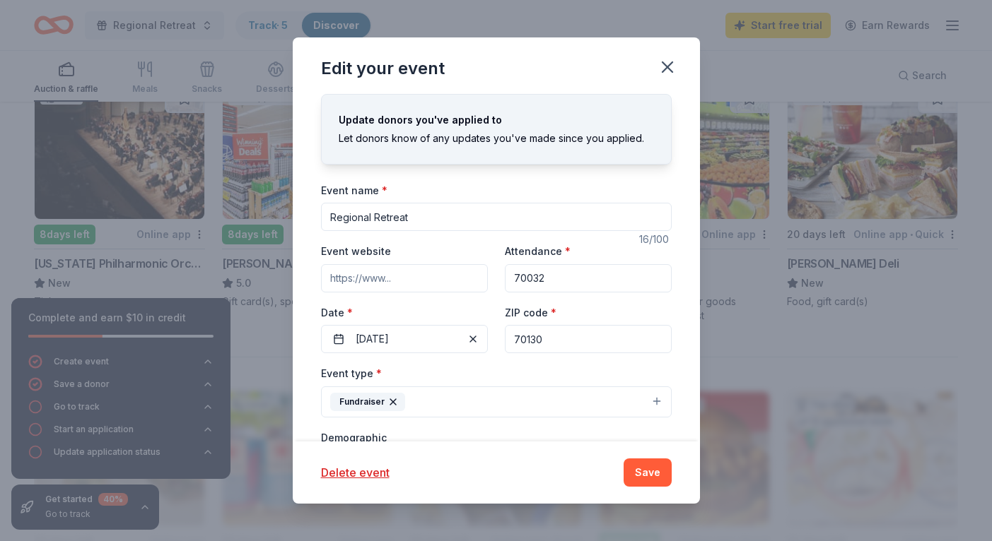
click at [578, 279] on input "70032" at bounding box center [588, 278] width 167 height 28
type input "1200"
click at [655, 475] on button "Save" at bounding box center [647, 473] width 48 height 28
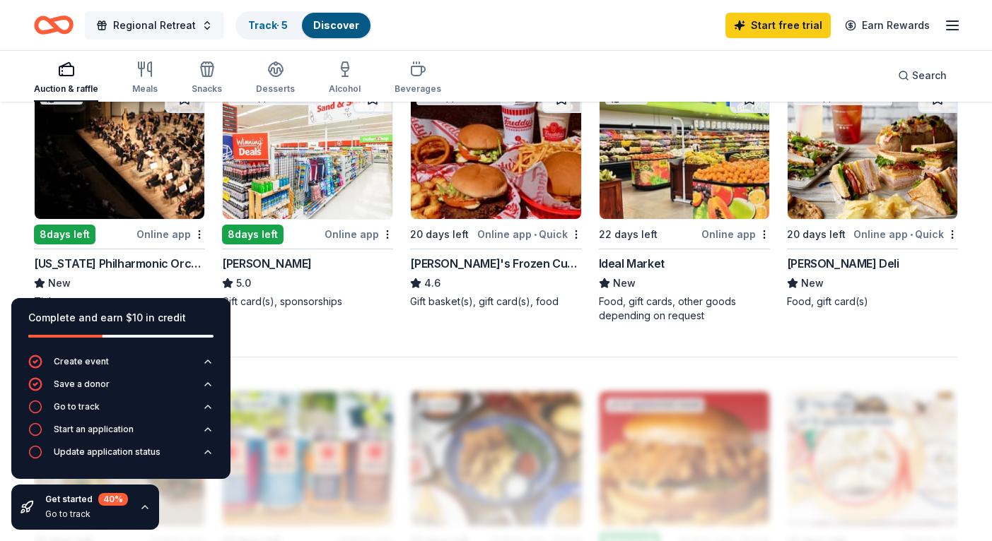
click at [201, 30] on button "Regional Retreat" at bounding box center [154, 25] width 139 height 28
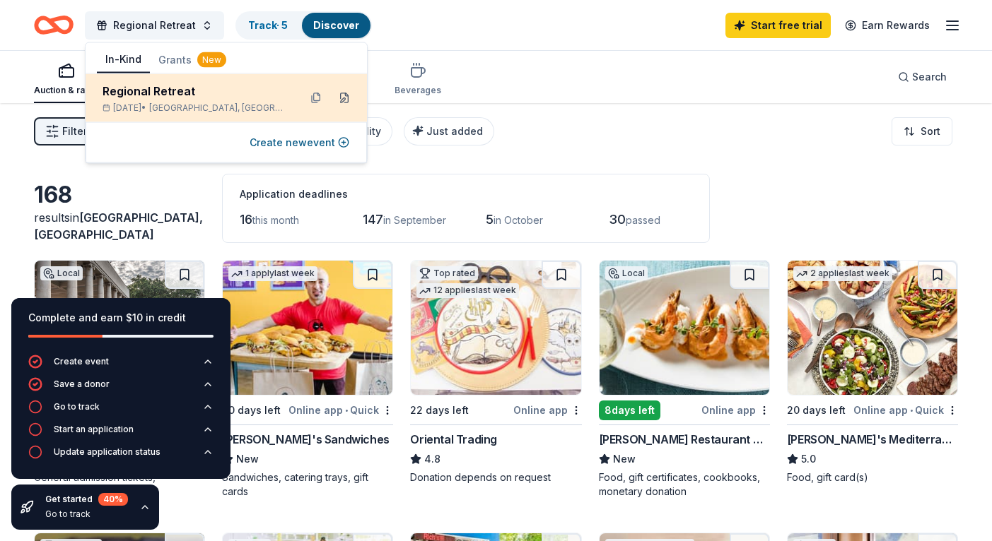
click at [346, 101] on button at bounding box center [344, 98] width 23 height 23
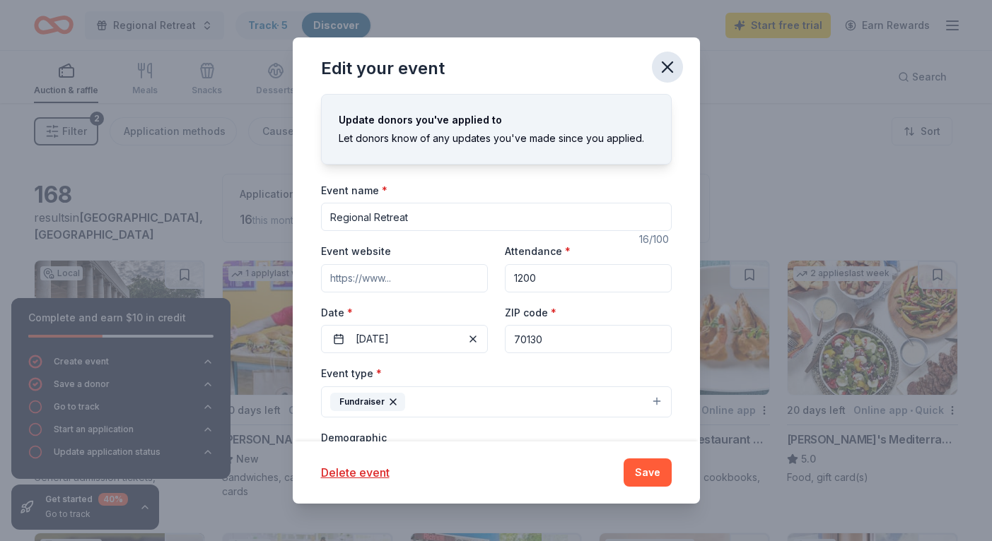
click at [663, 68] on icon "button" at bounding box center [667, 67] width 20 height 20
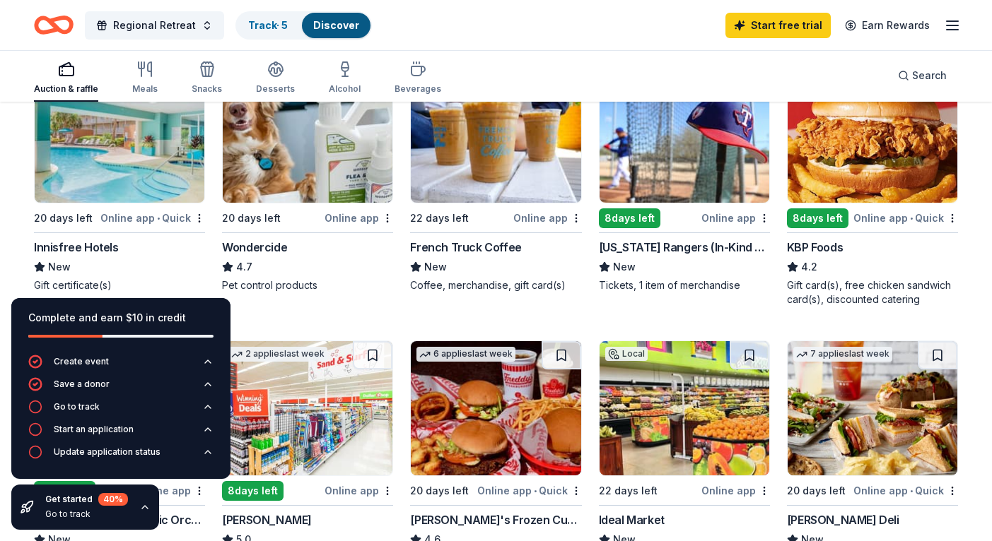
scroll to position [739, 0]
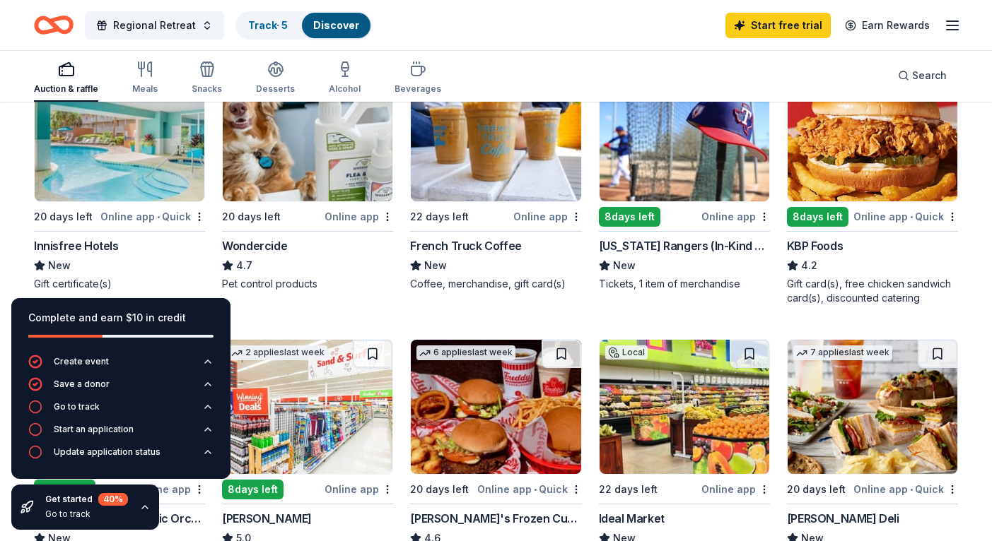
click at [509, 183] on img at bounding box center [496, 134] width 170 height 134
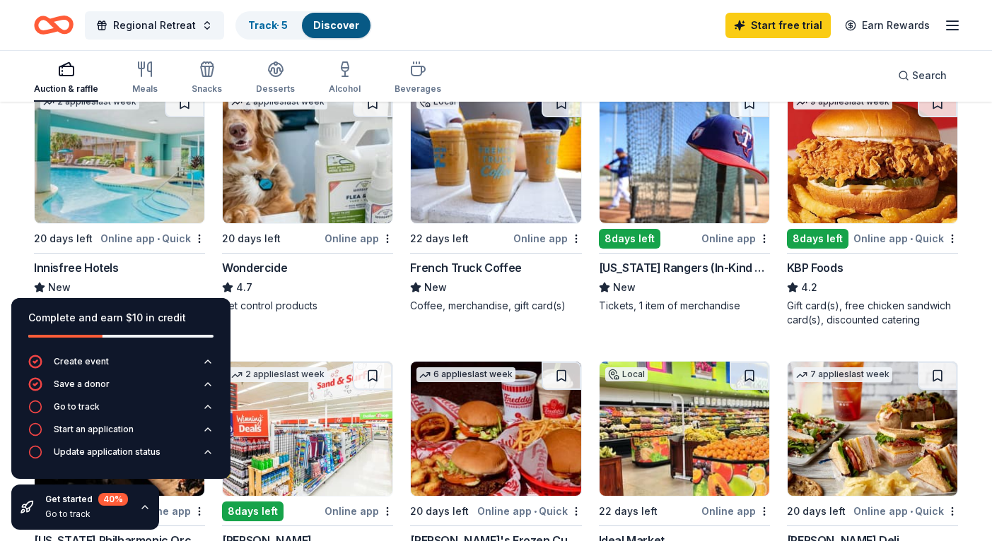
scroll to position [710, 0]
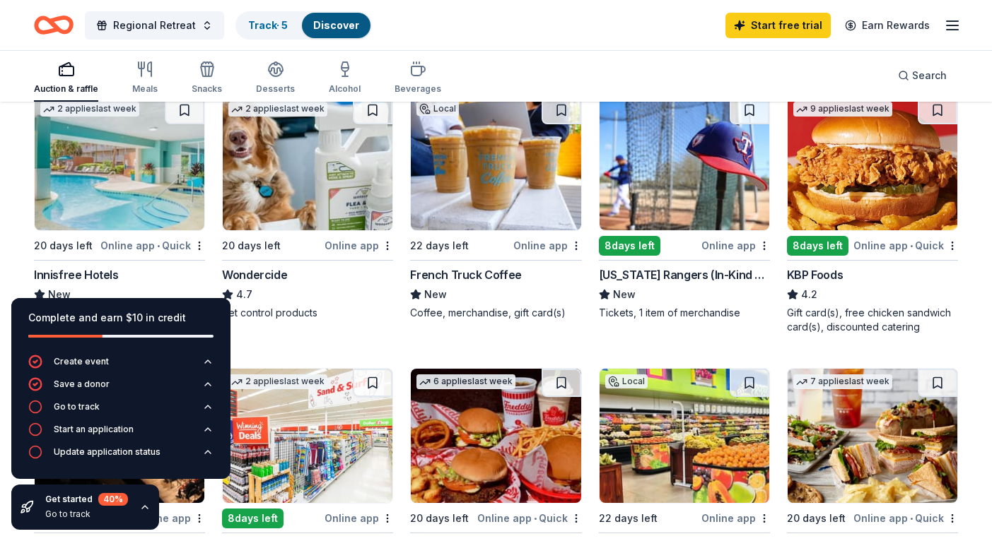
click at [507, 172] on img at bounding box center [496, 163] width 170 height 134
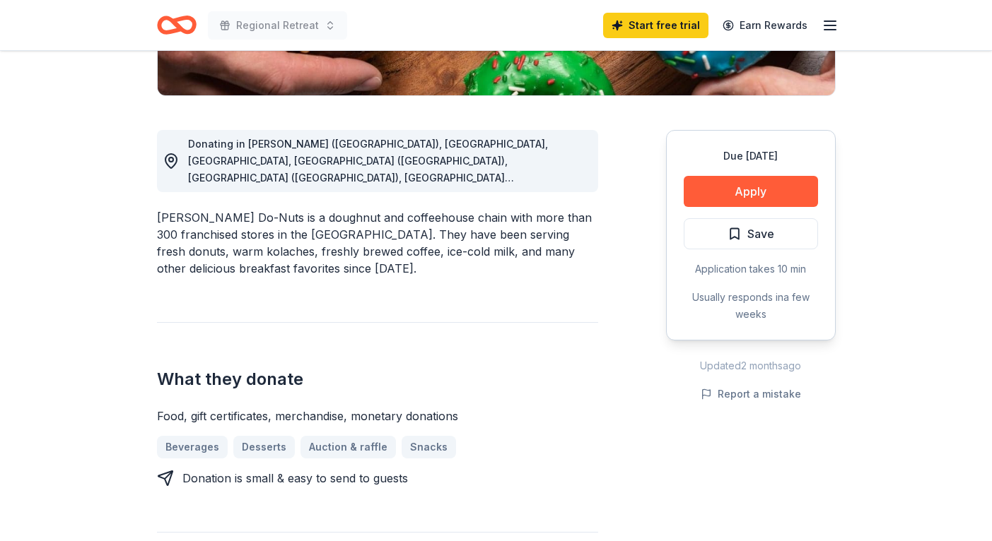
scroll to position [223, 0]
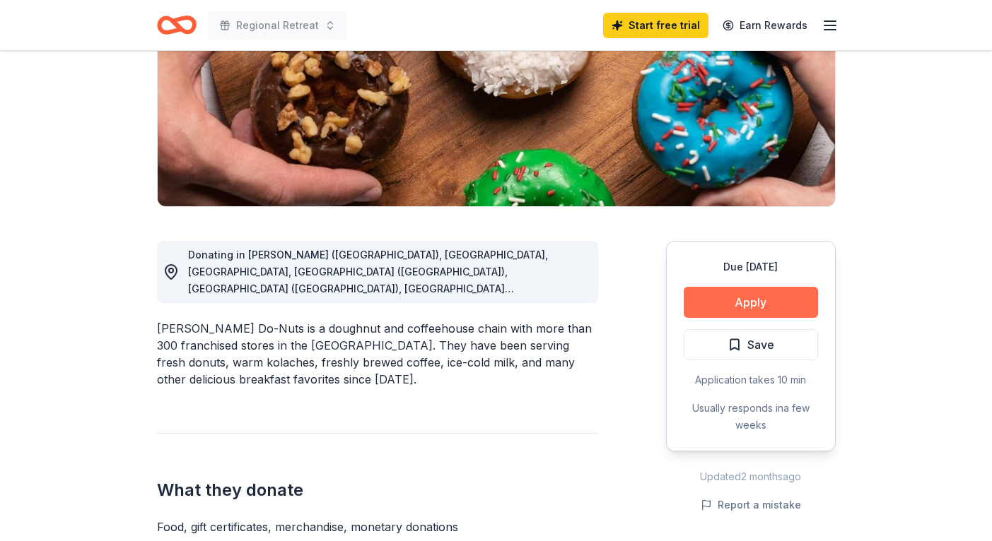
click at [744, 305] on button "Apply" at bounding box center [750, 302] width 134 height 31
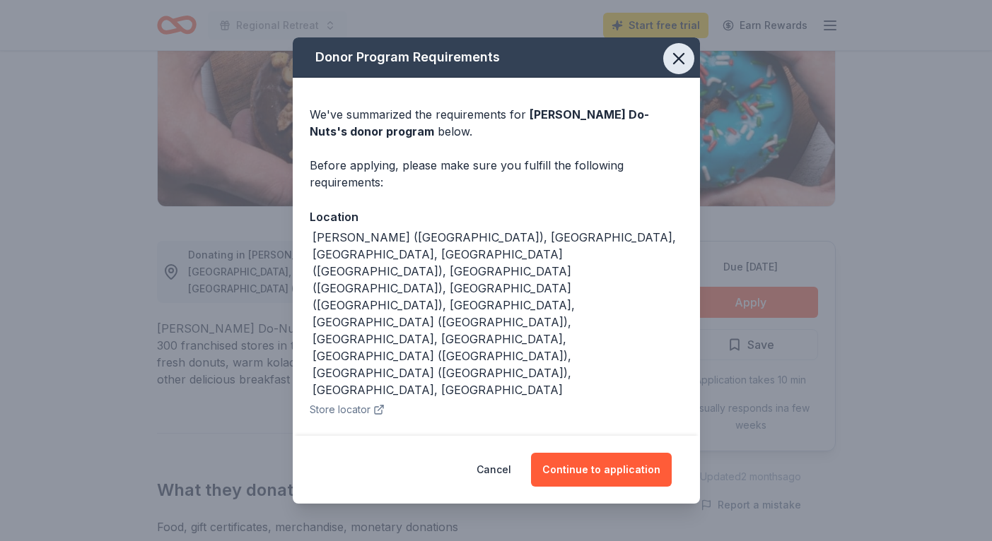
click at [679, 57] on icon "button" at bounding box center [679, 59] width 10 height 10
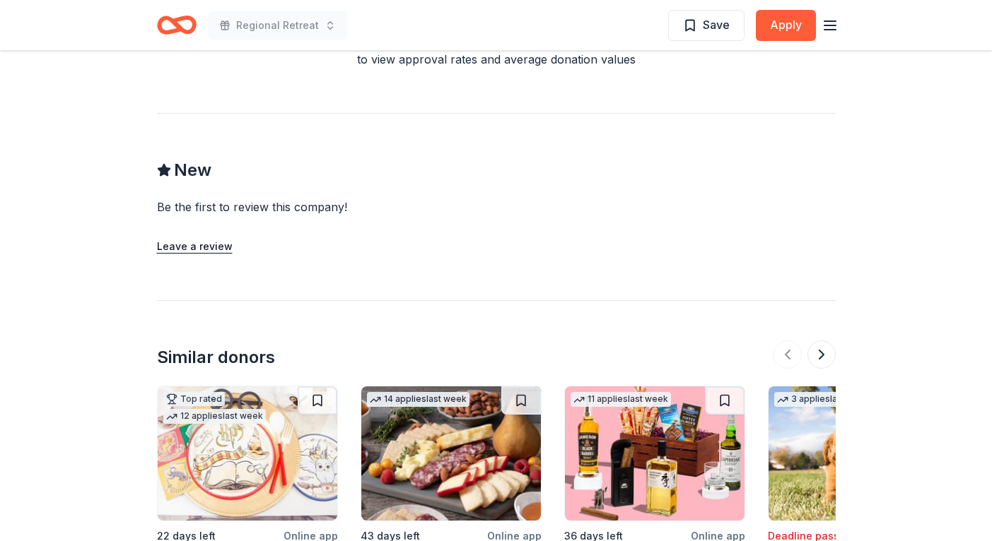
scroll to position [1353, 0]
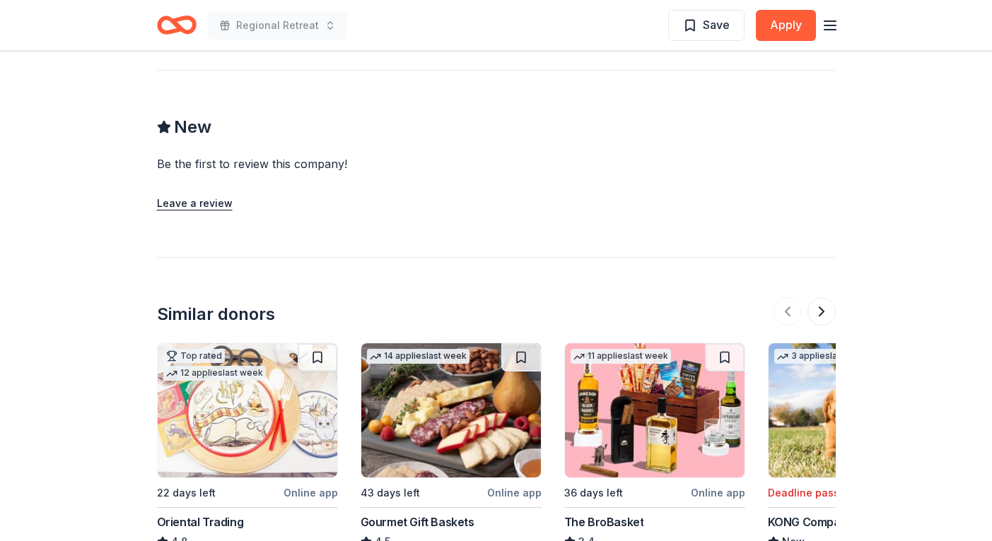
click at [471, 388] on img at bounding box center [451, 411] width 180 height 134
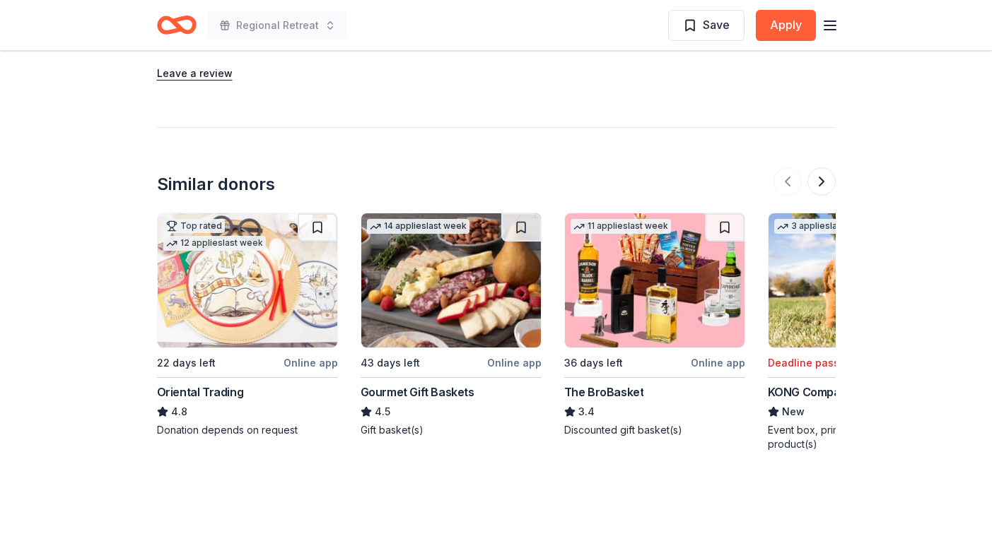
scroll to position [1484, 0]
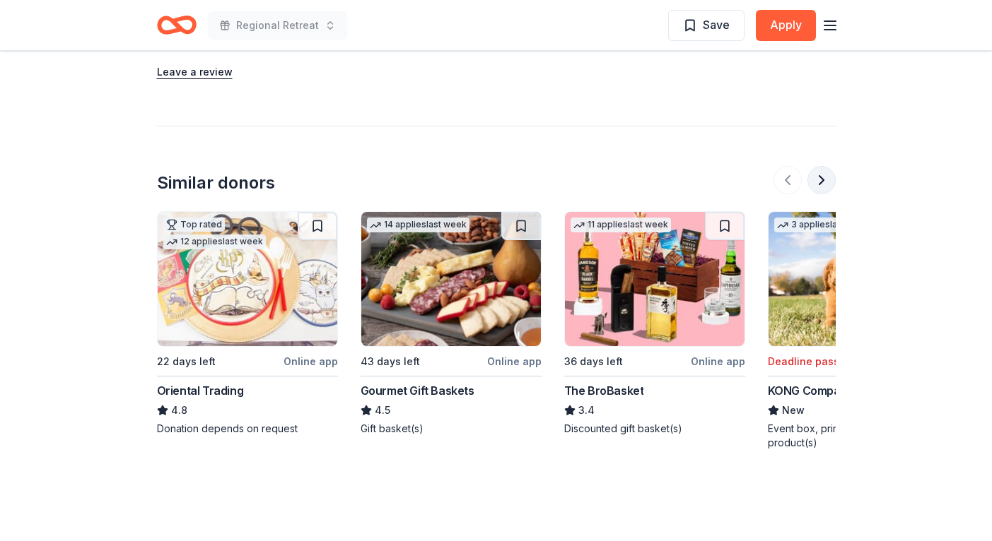
click at [823, 166] on button at bounding box center [821, 180] width 28 height 28
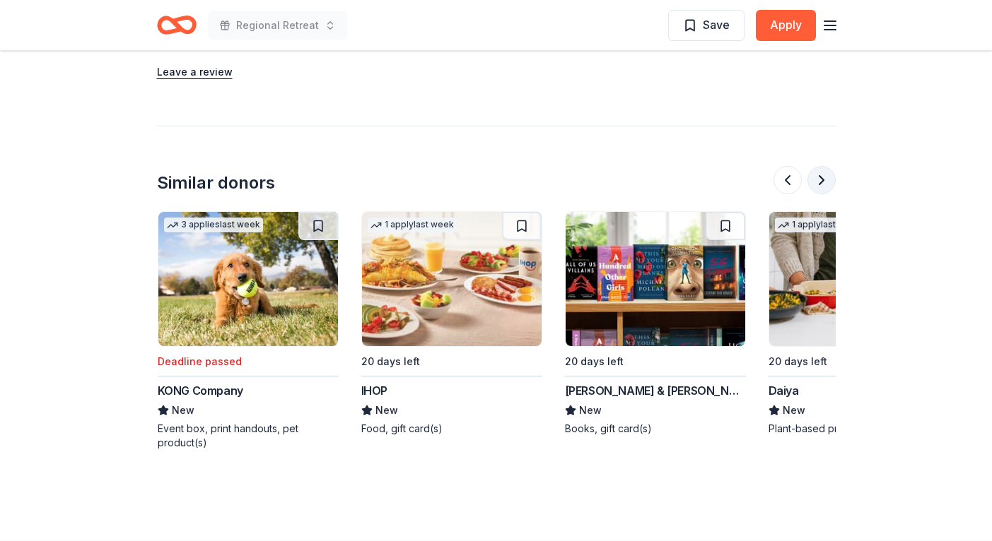
scroll to position [0, 611]
click at [823, 166] on button at bounding box center [821, 180] width 28 height 28
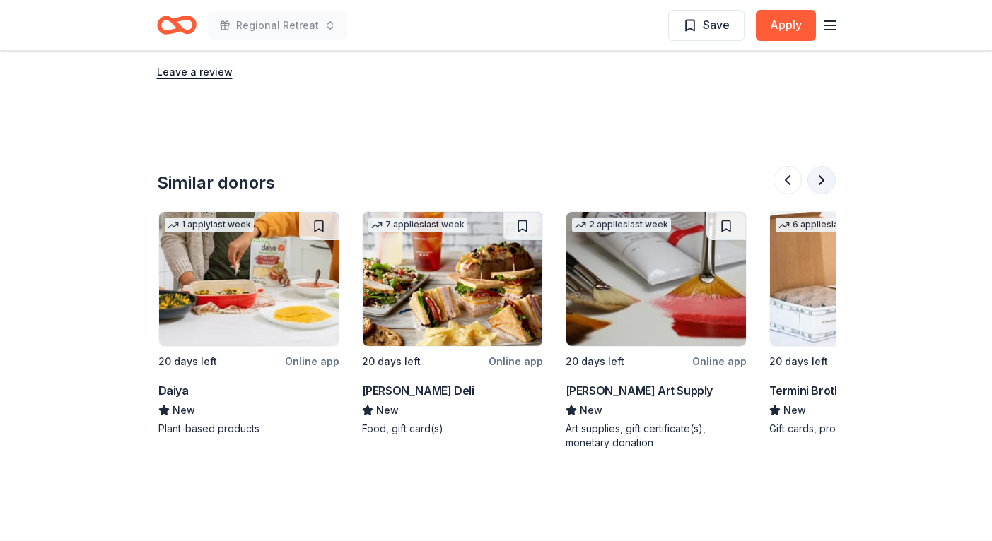
scroll to position [0, 1221]
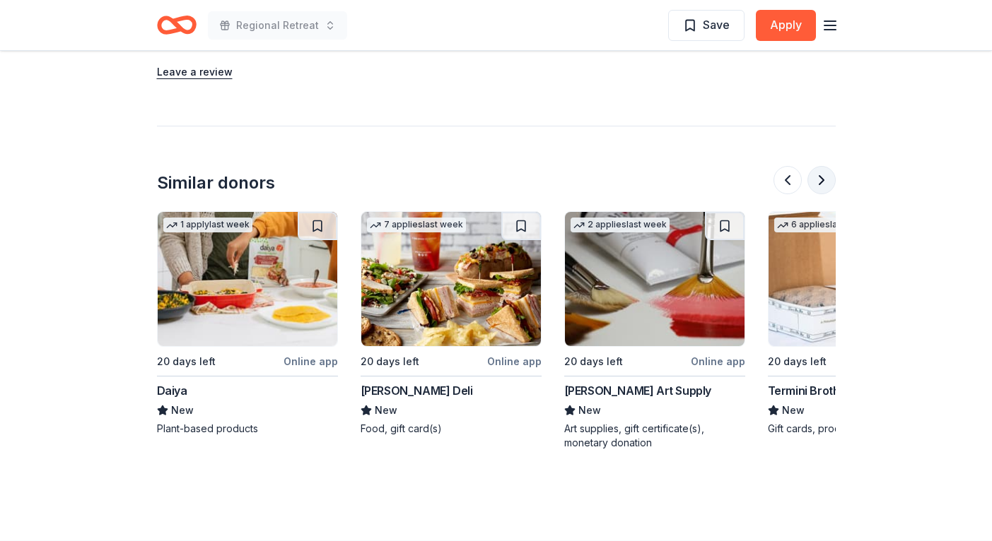
click at [823, 166] on button at bounding box center [821, 180] width 28 height 28
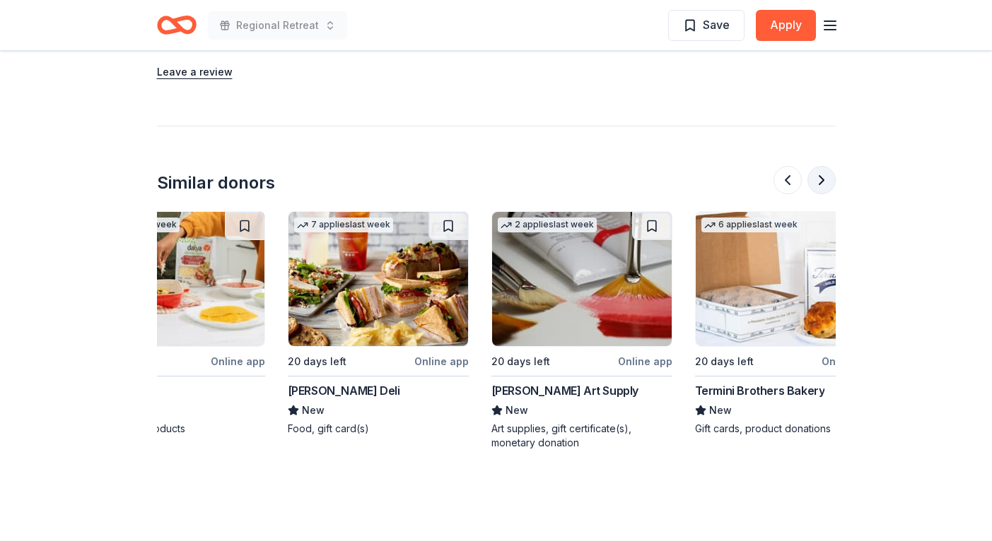
scroll to position [0, 1334]
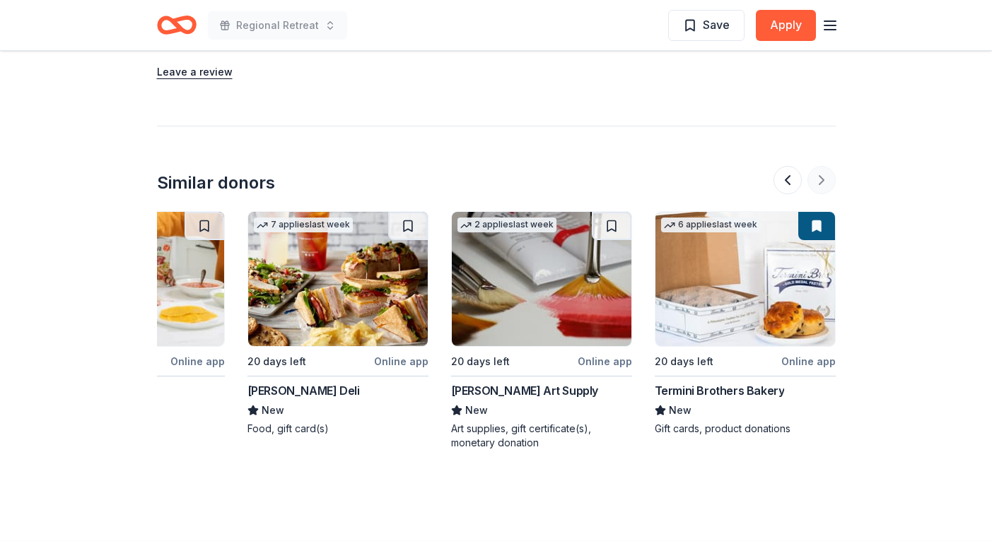
click at [823, 166] on div at bounding box center [804, 180] width 62 height 28
click at [787, 277] on img at bounding box center [745, 279] width 180 height 134
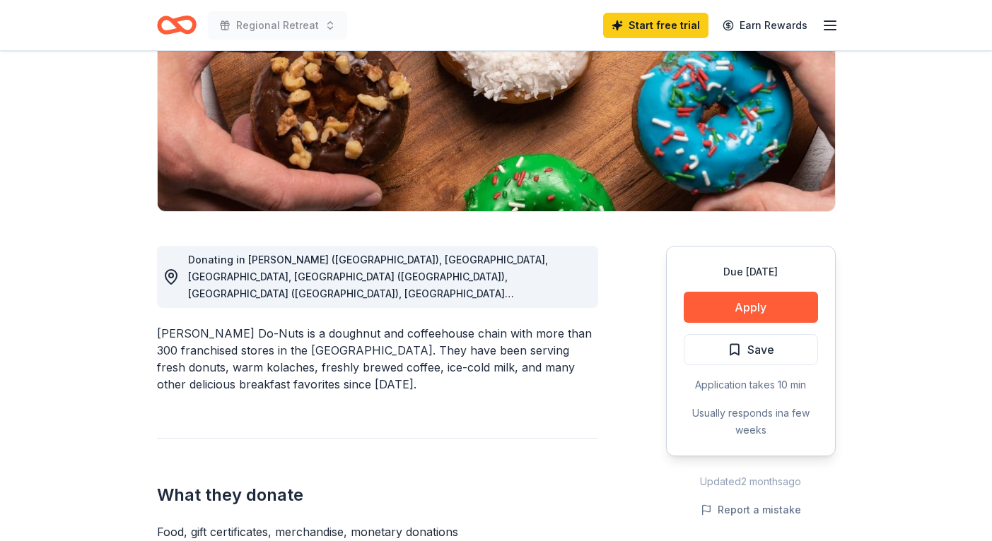
scroll to position [0, 0]
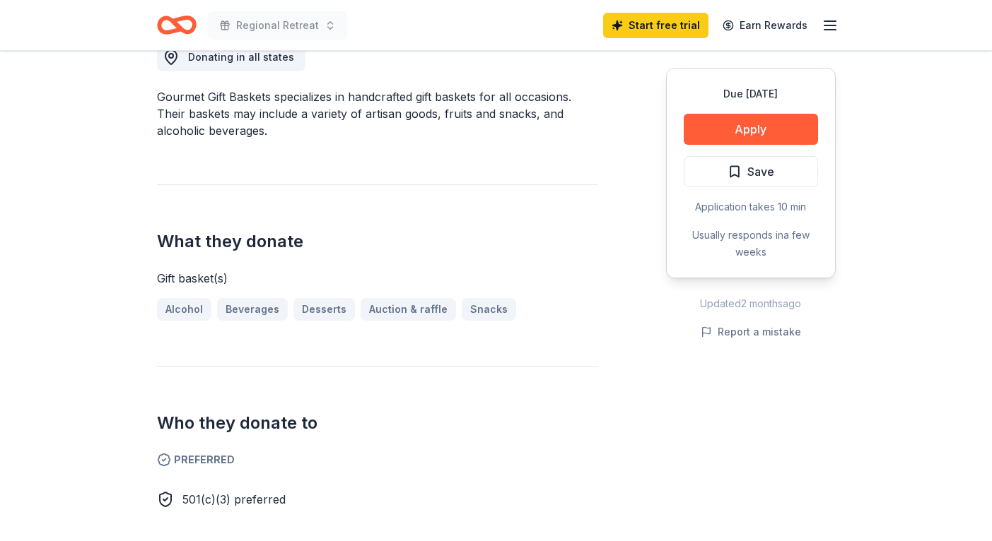
scroll to position [464, 0]
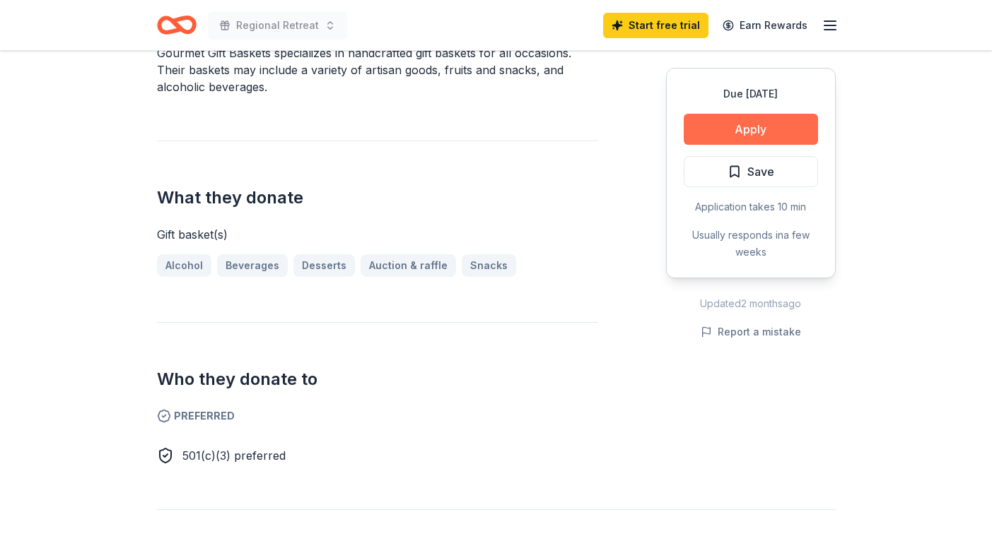
click at [752, 135] on button "Apply" at bounding box center [750, 129] width 134 height 31
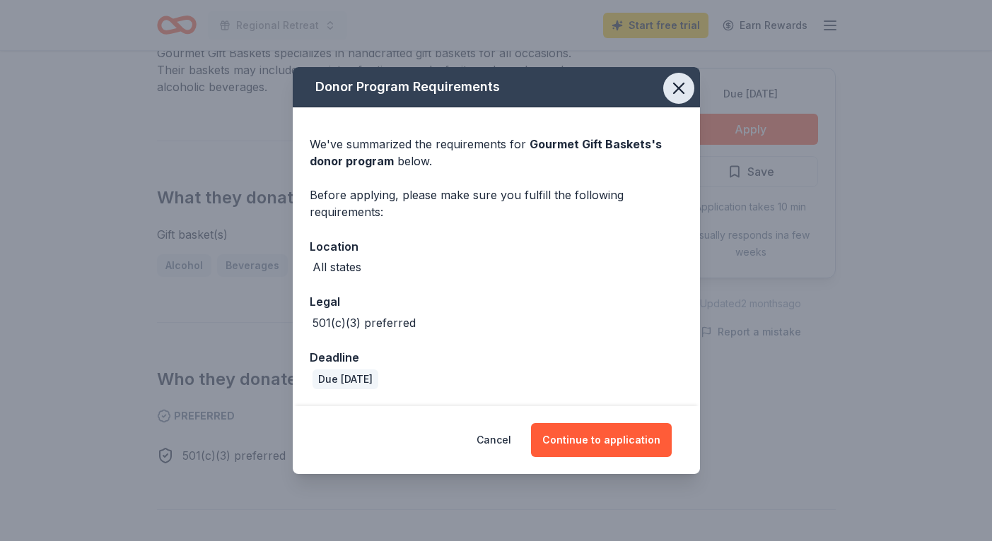
click at [677, 91] on icon "button" at bounding box center [679, 88] width 20 height 20
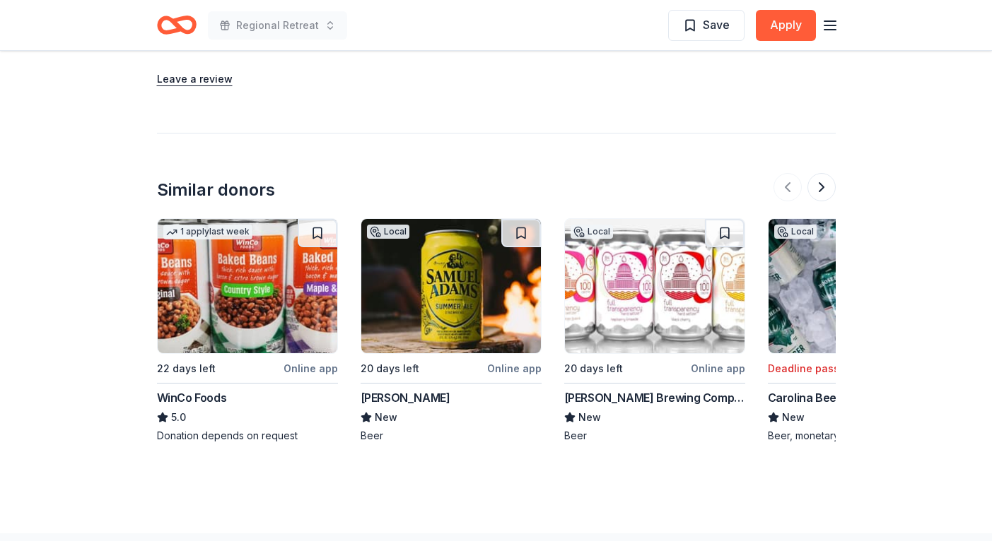
scroll to position [1718, 0]
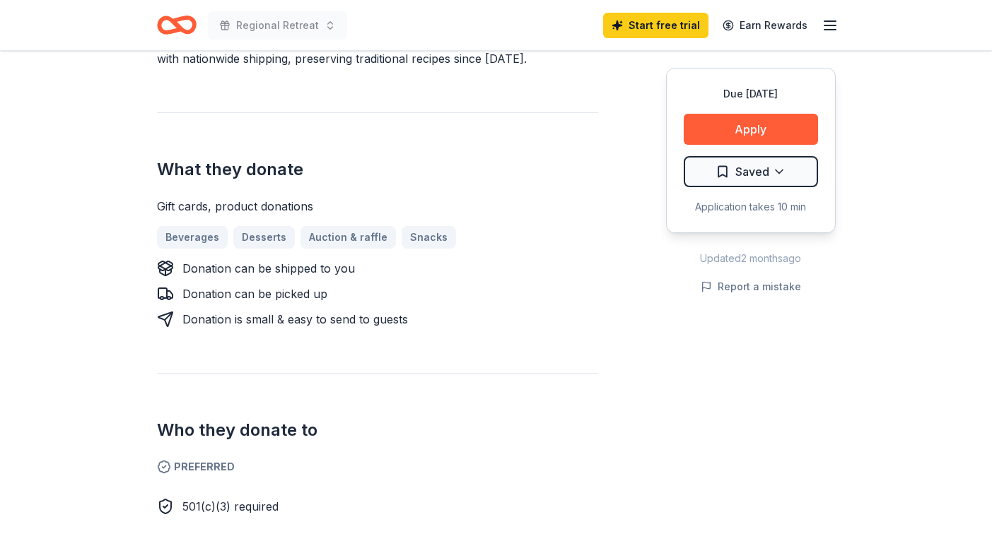
scroll to position [447, 0]
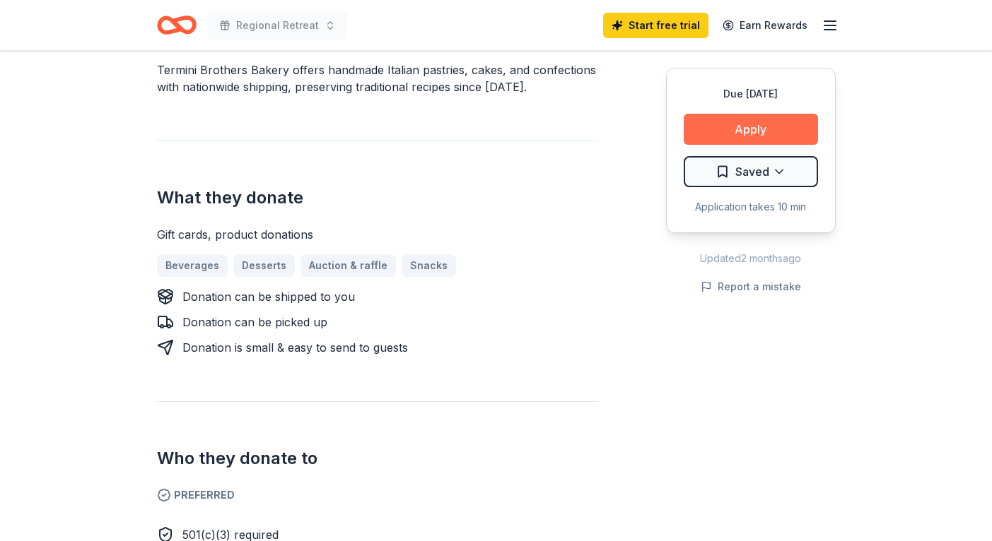
click at [736, 131] on button "Apply" at bounding box center [750, 129] width 134 height 31
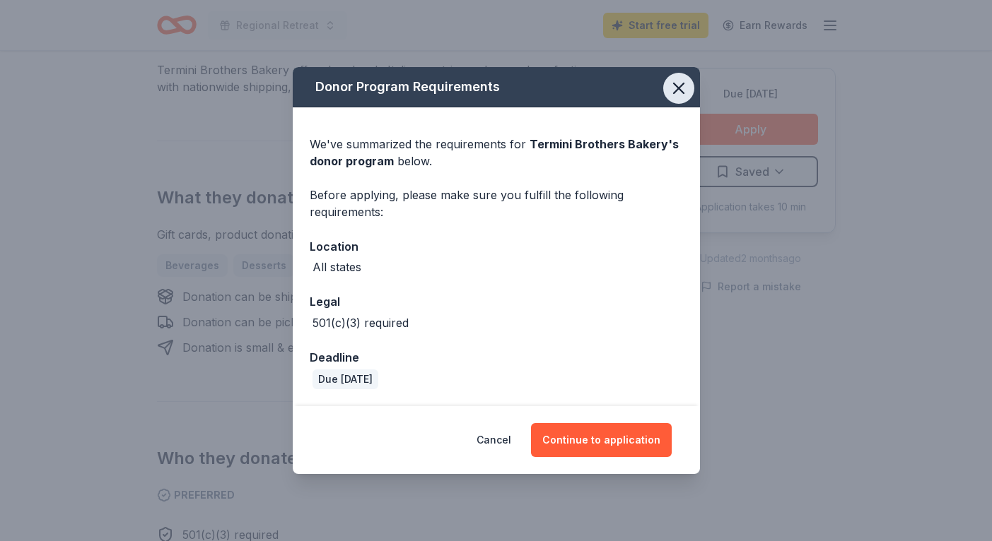
click at [681, 95] on icon "button" at bounding box center [679, 88] width 20 height 20
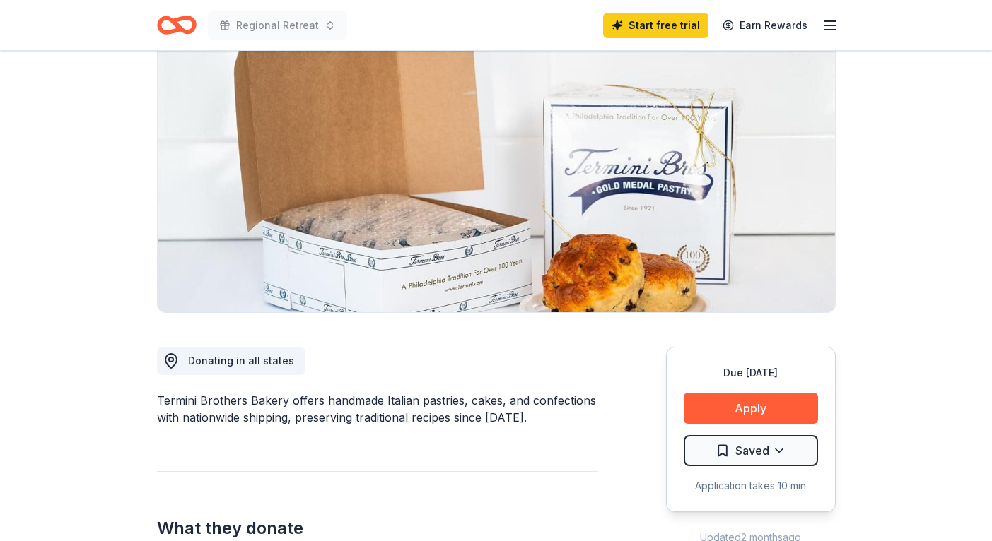
scroll to position [0, 0]
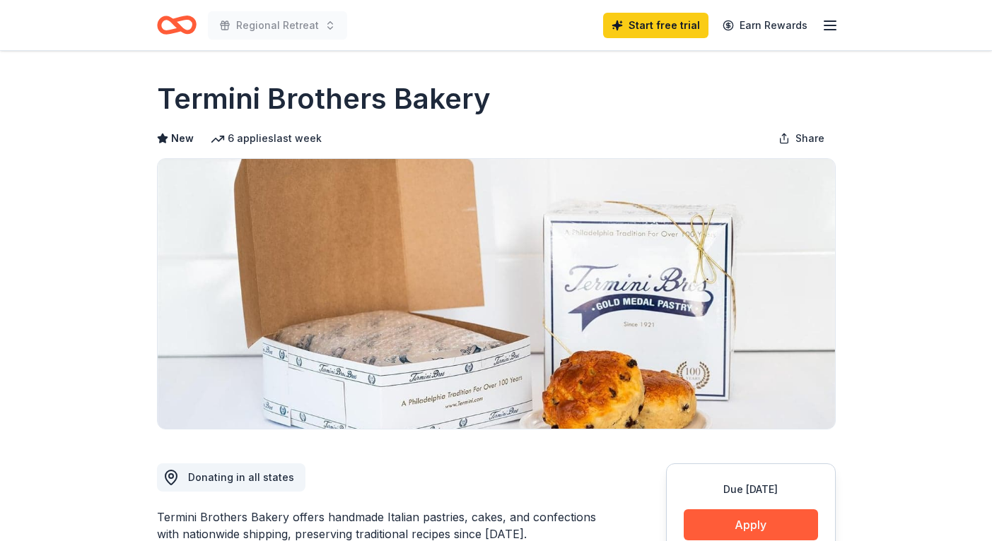
drag, startPoint x: 485, startPoint y: 107, endPoint x: 169, endPoint y: 97, distance: 316.1
click at [170, 97] on h1 "Termini Brothers Bakery" at bounding box center [324, 99] width 334 height 40
drag, startPoint x: 155, startPoint y: 98, endPoint x: 423, endPoint y: 90, distance: 267.3
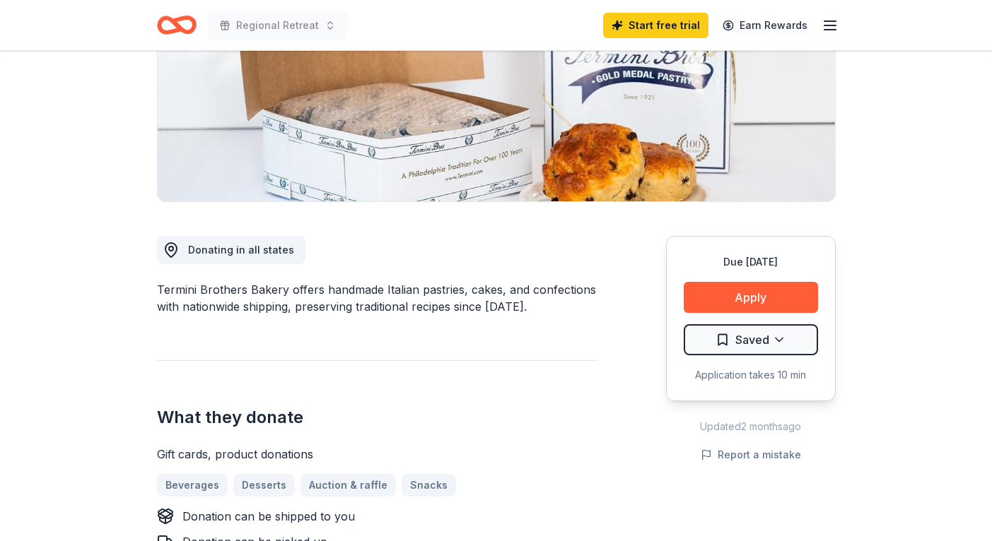
scroll to position [297, 0]
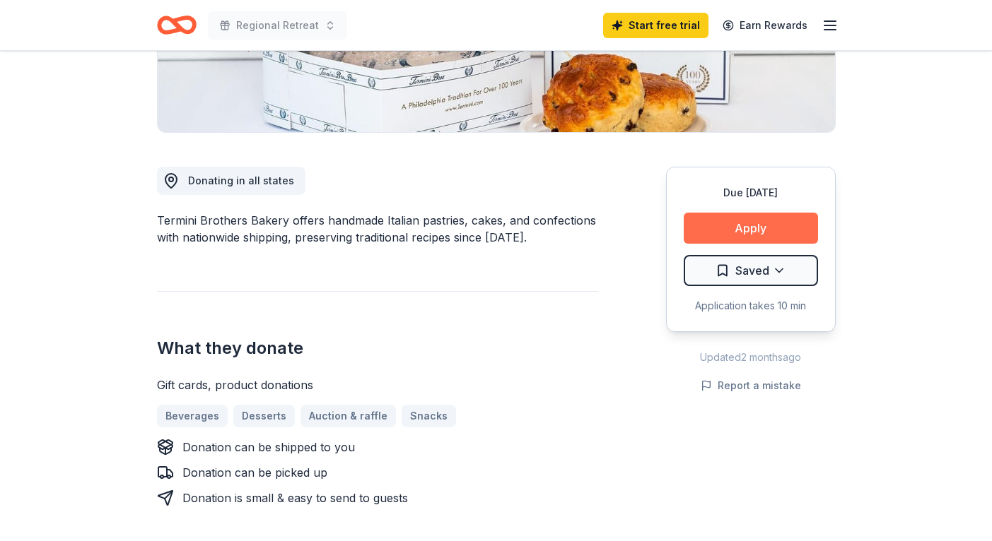
click at [751, 229] on button "Apply" at bounding box center [750, 228] width 134 height 31
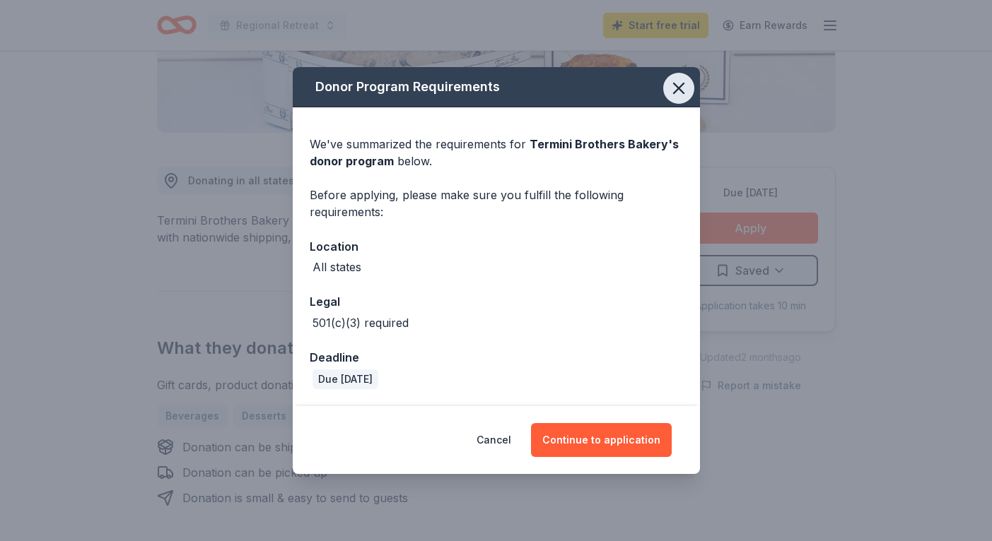
click at [674, 86] on icon "button" at bounding box center [679, 88] width 10 height 10
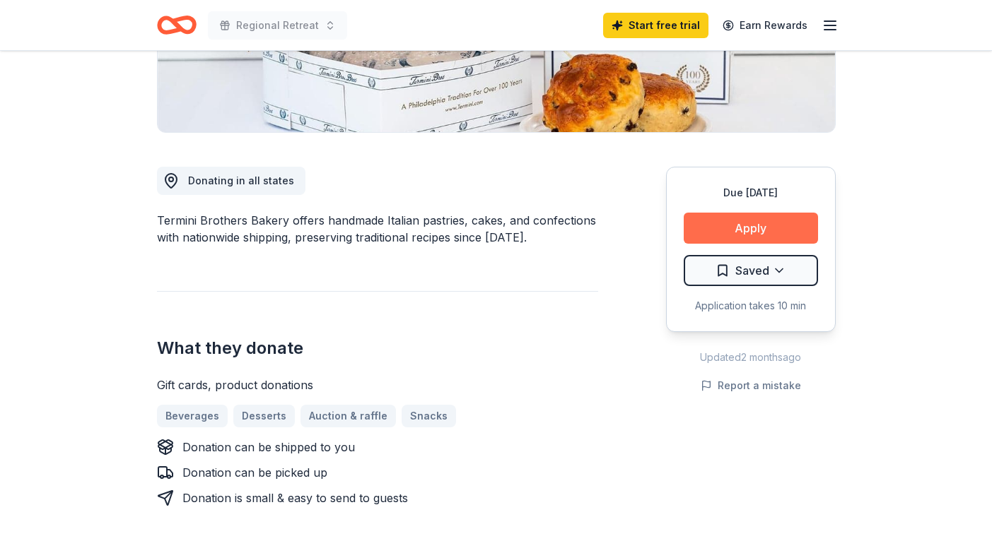
click at [769, 228] on button "Apply" at bounding box center [750, 228] width 134 height 31
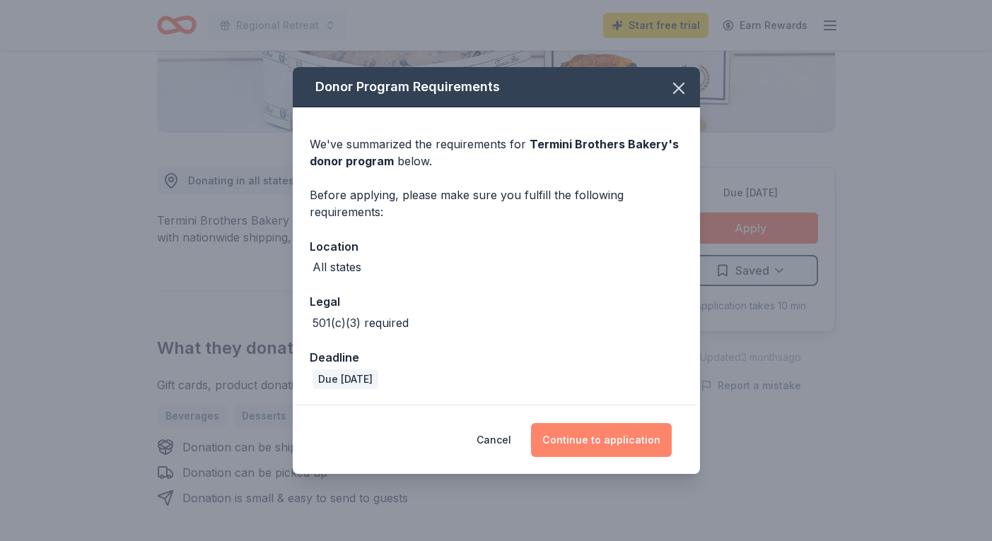
click at [605, 445] on button "Continue to application" at bounding box center [601, 440] width 141 height 34
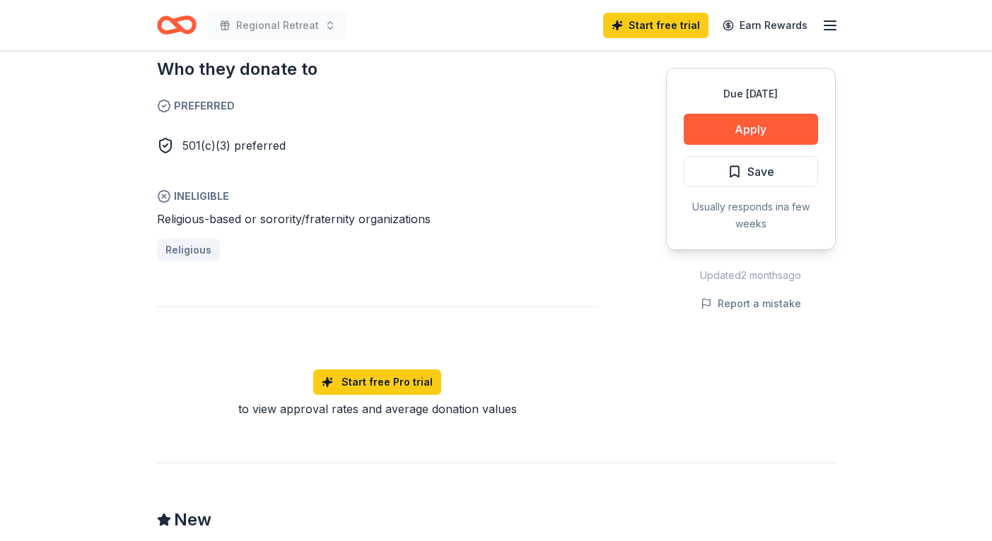
scroll to position [867, 0]
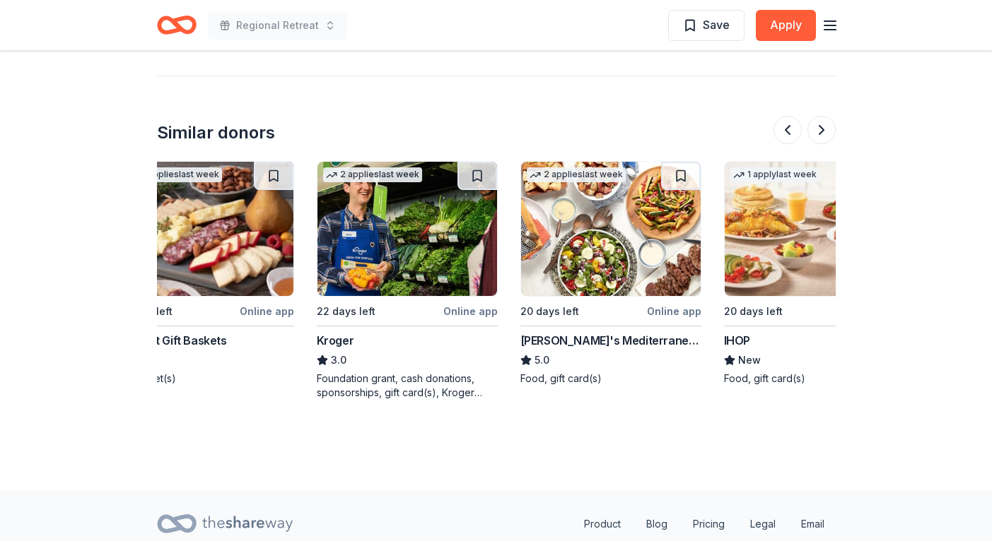
scroll to position [0, 231]
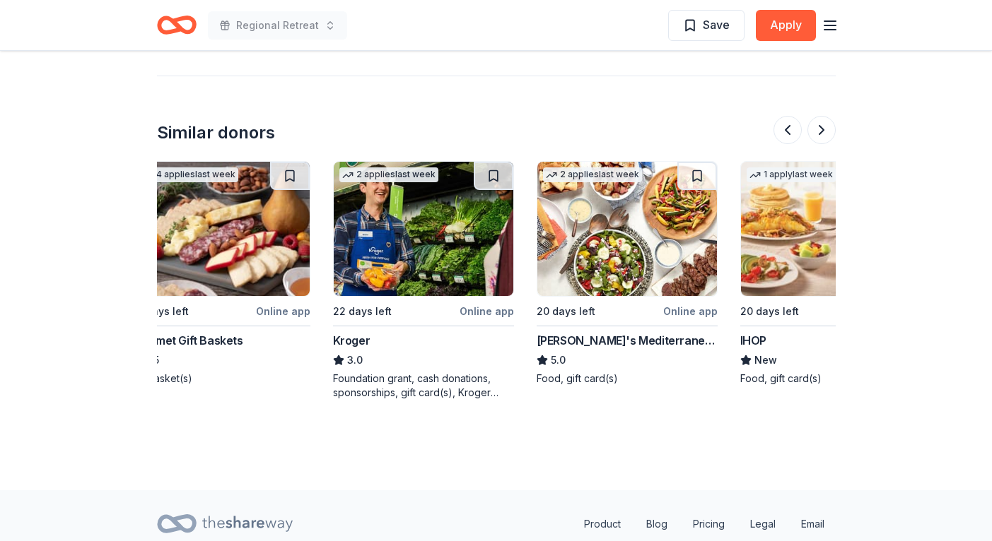
click at [626, 217] on img at bounding box center [627, 229] width 180 height 134
